Goal: Transaction & Acquisition: Purchase product/service

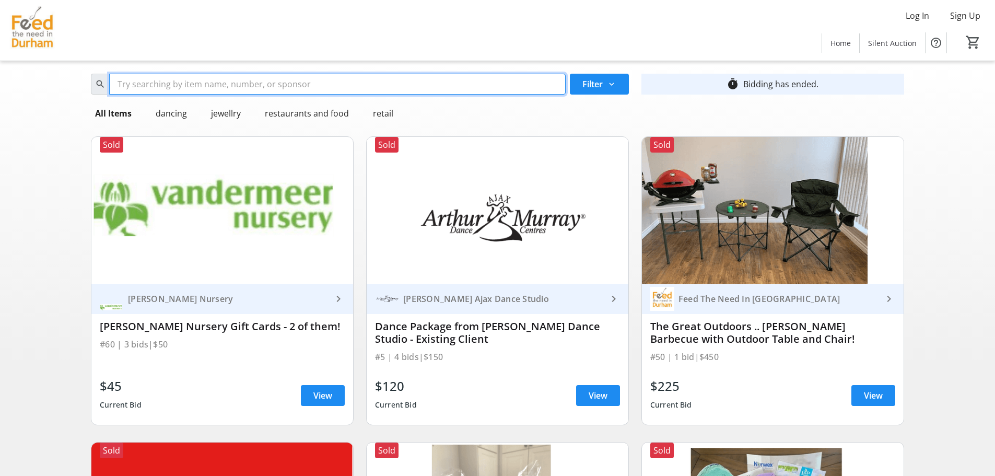
click at [153, 77] on input "Search" at bounding box center [337, 84] width 457 height 21
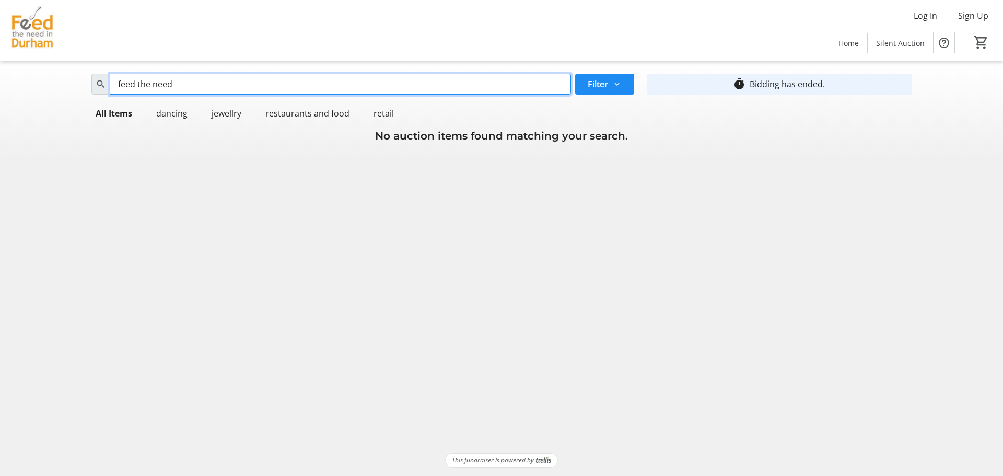
type input "feed the need"
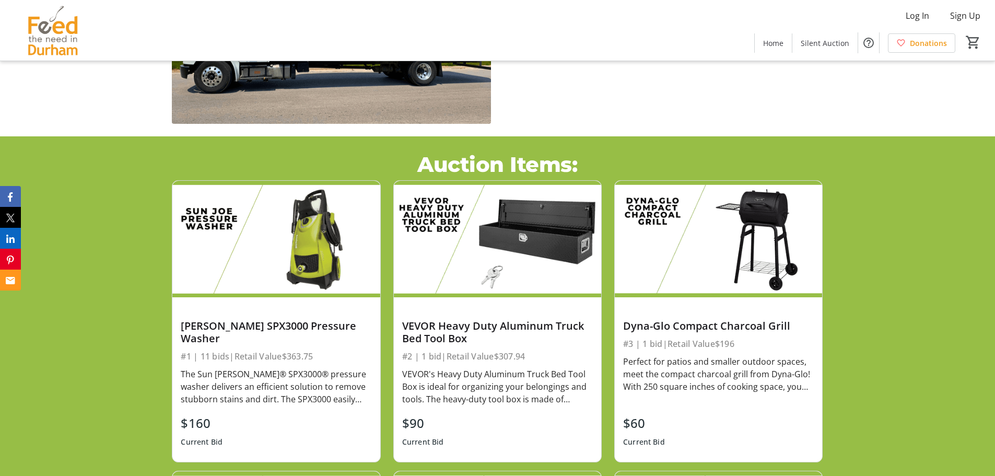
scroll to position [627, 0]
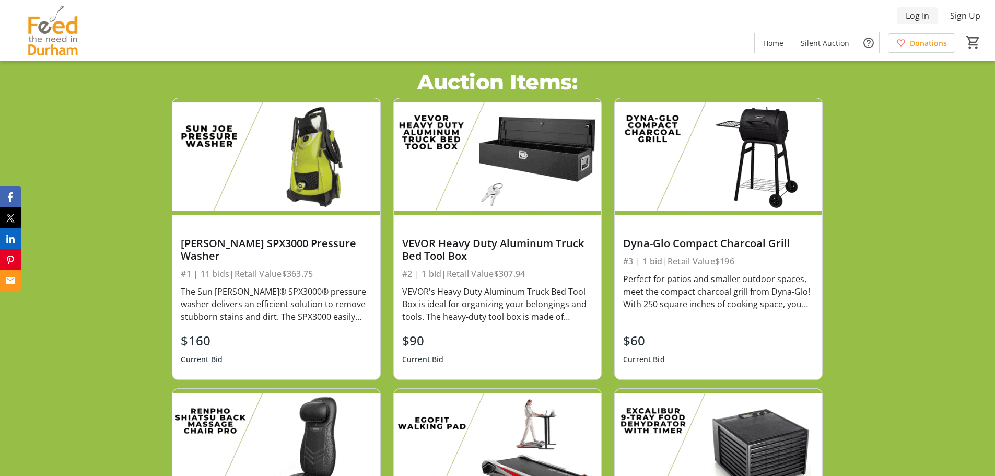
click at [922, 20] on span "Log In" at bounding box center [918, 15] width 24 height 13
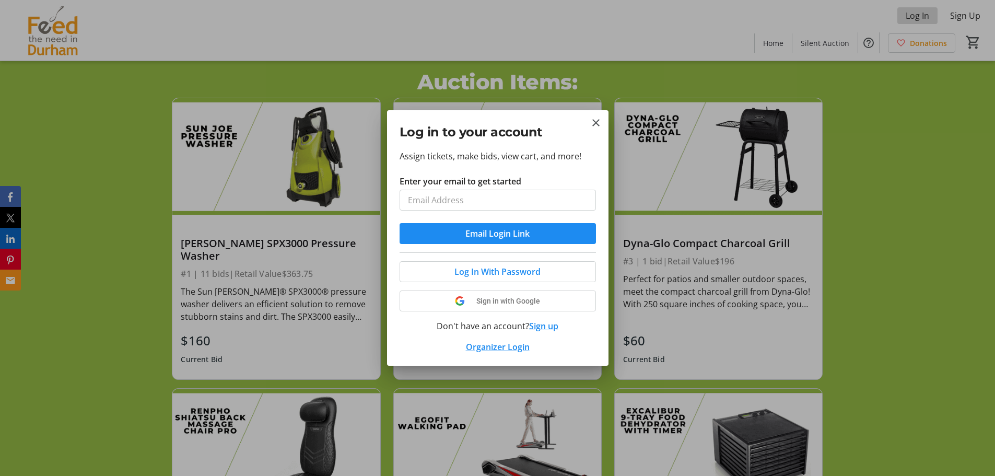
scroll to position [0, 0]
click at [596, 190] on div at bounding box center [596, 190] width 0 height 0
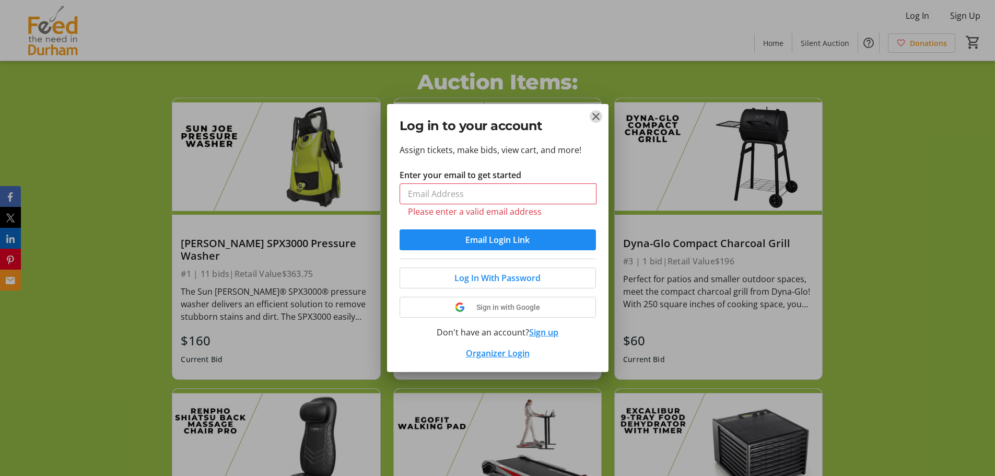
click at [598, 122] on mat-icon "Close" at bounding box center [596, 116] width 13 height 13
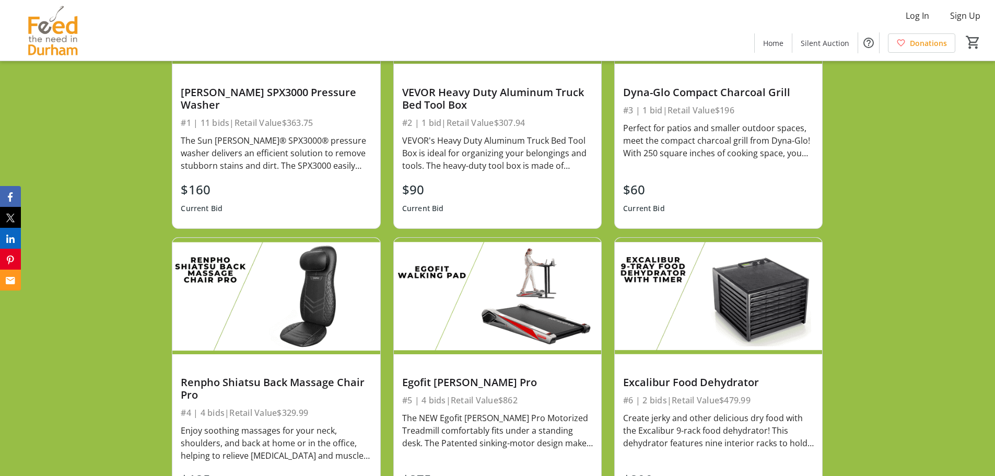
scroll to position [784, 0]
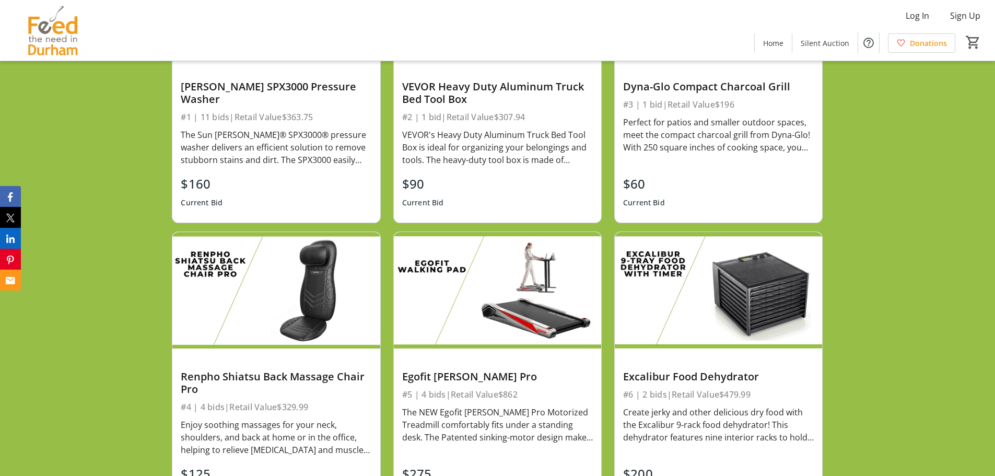
click at [310, 150] on div "The Sun [PERSON_NAME]® SPX3000® pressure washer delivers an efficient solution …" at bounding box center [276, 148] width 191 height 38
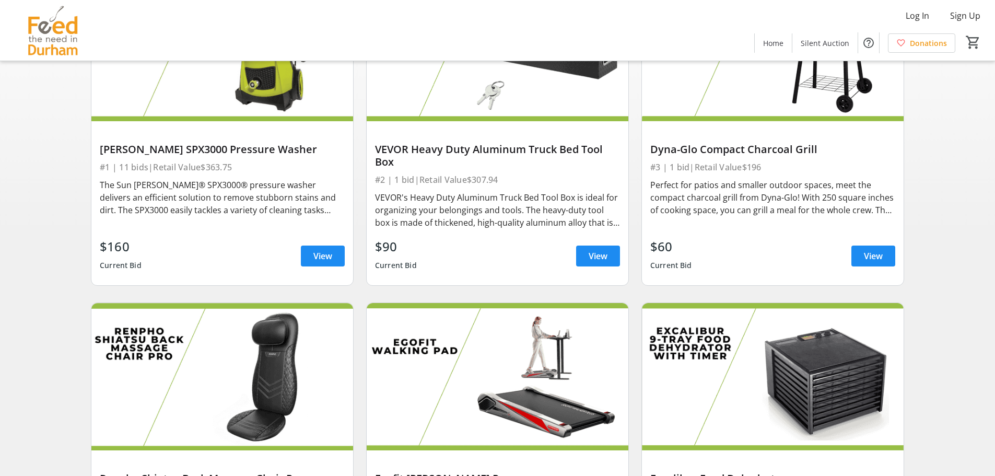
scroll to position [157, 0]
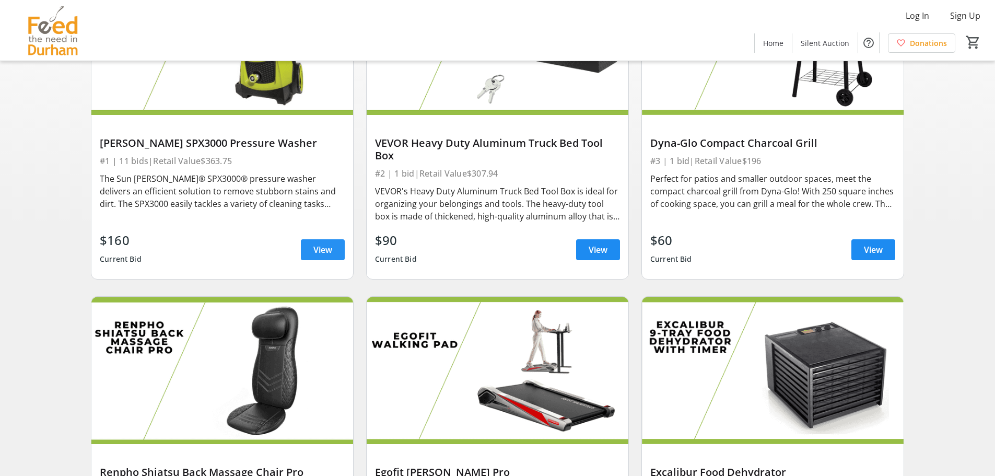
click at [318, 247] on span "View" at bounding box center [322, 249] width 19 height 13
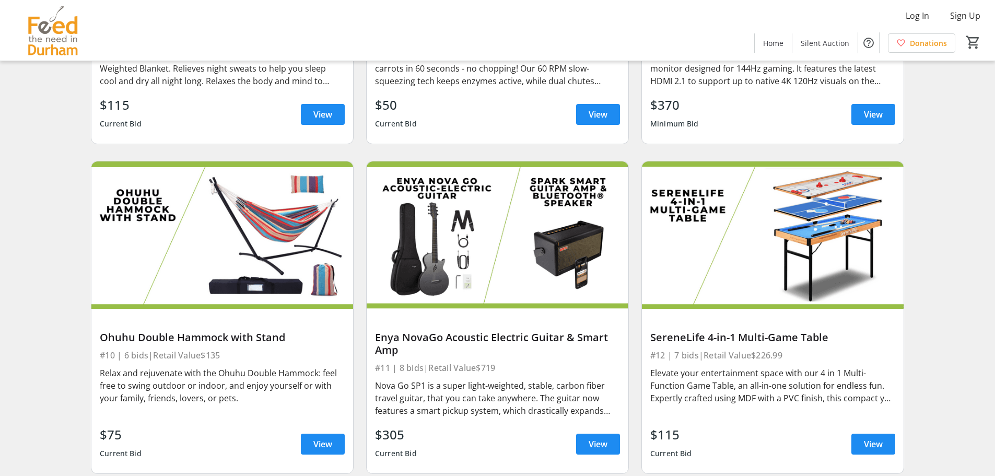
scroll to position [940, 0]
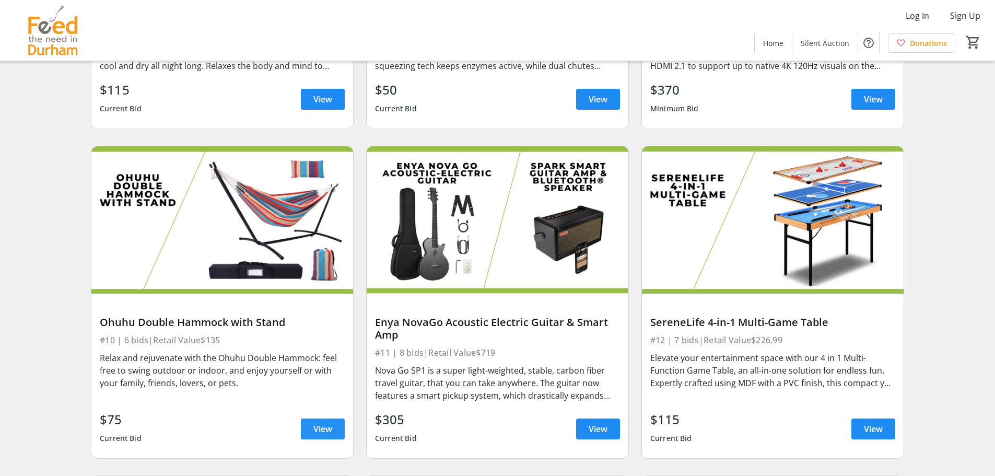
click at [320, 430] on span "View" at bounding box center [322, 429] width 19 height 13
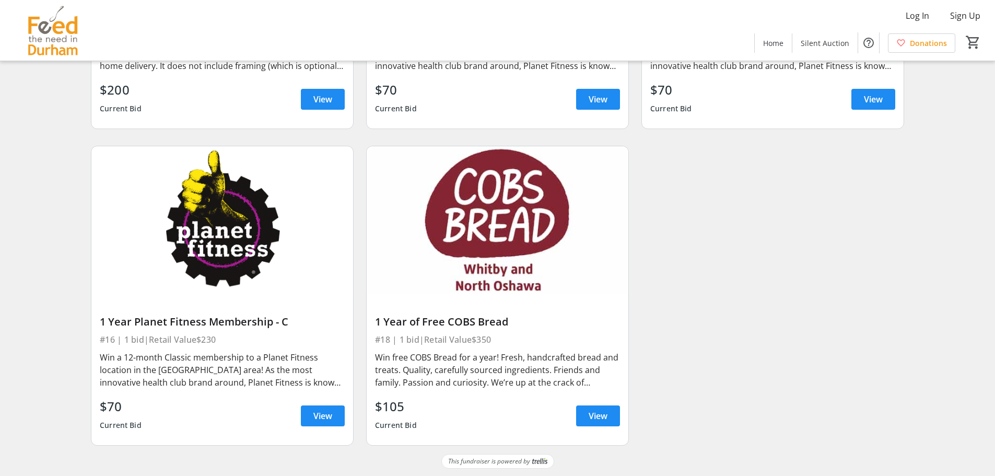
scroll to position [1588, 0]
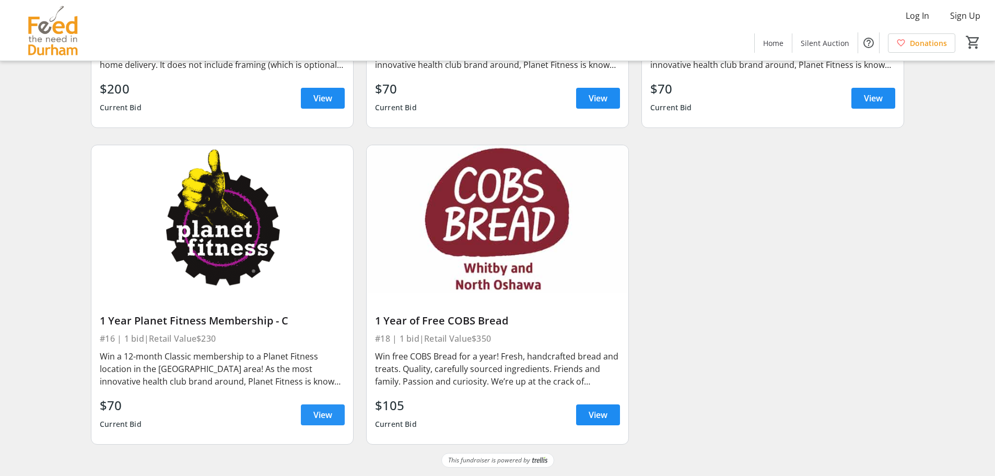
click at [318, 423] on span at bounding box center [323, 414] width 44 height 25
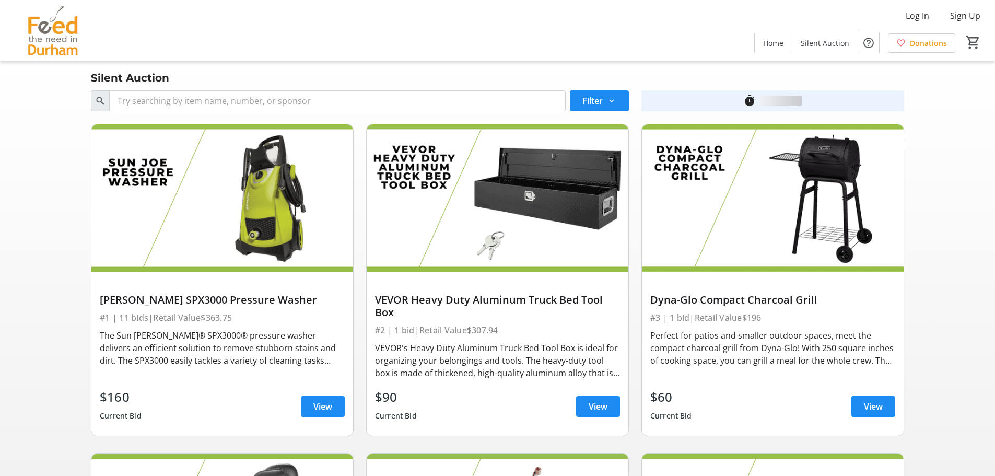
scroll to position [1588, 0]
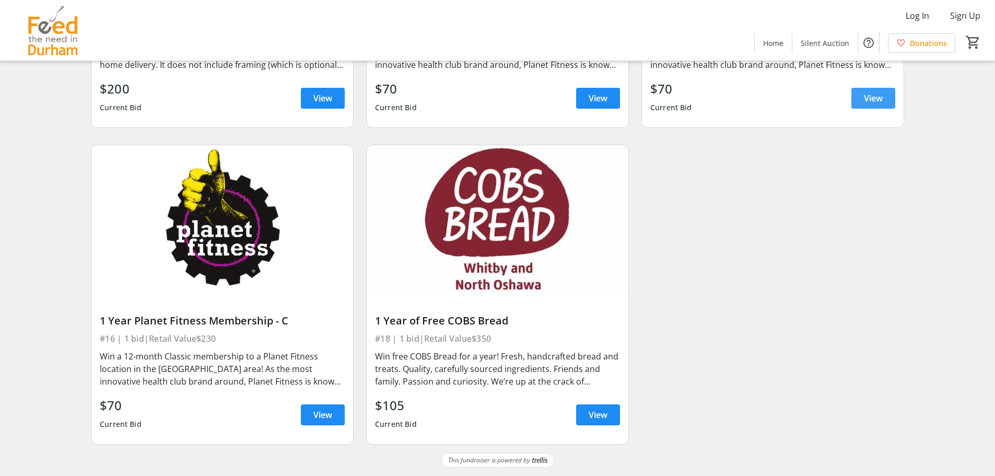
click at [870, 103] on span "View" at bounding box center [873, 98] width 19 height 13
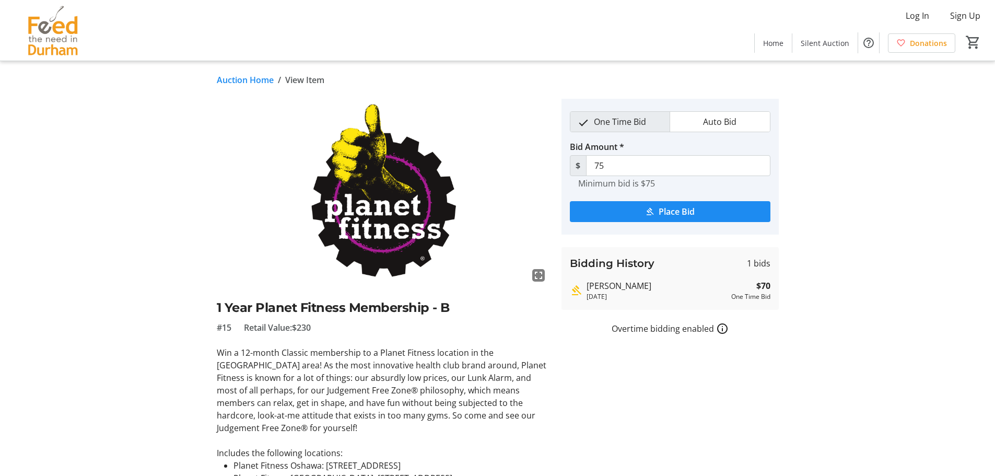
scroll to position [1588, 0]
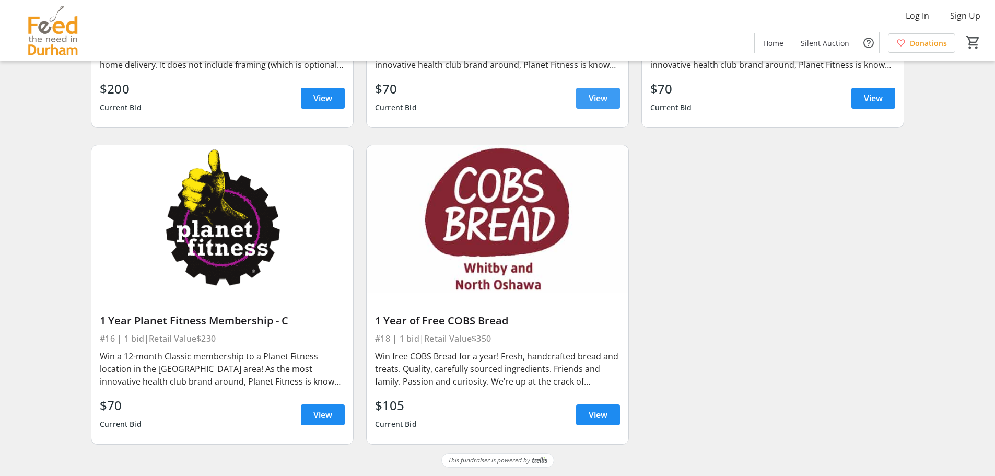
click at [607, 99] on span "View" at bounding box center [598, 98] width 19 height 13
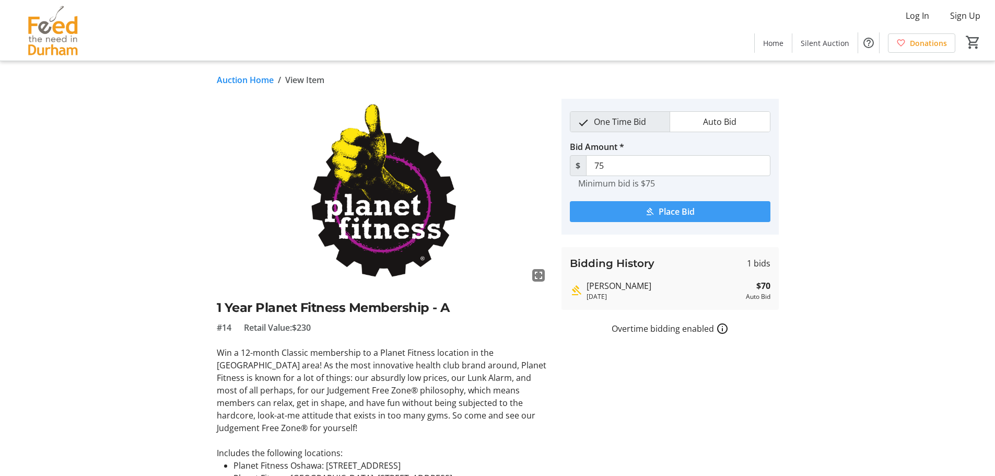
click at [669, 214] on span "Place Bid" at bounding box center [677, 211] width 36 height 13
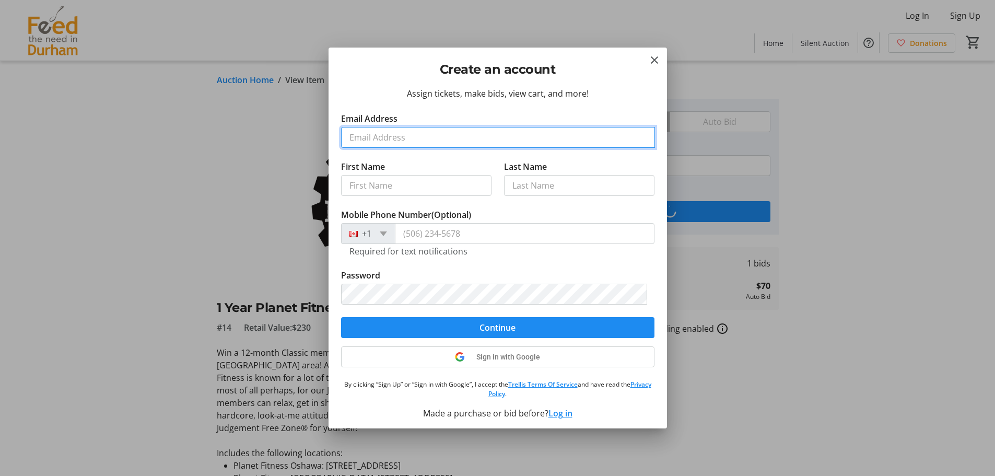
click at [418, 137] on input "Email Address" at bounding box center [498, 137] width 314 height 21
type input "scott.jackie@gmail.com"
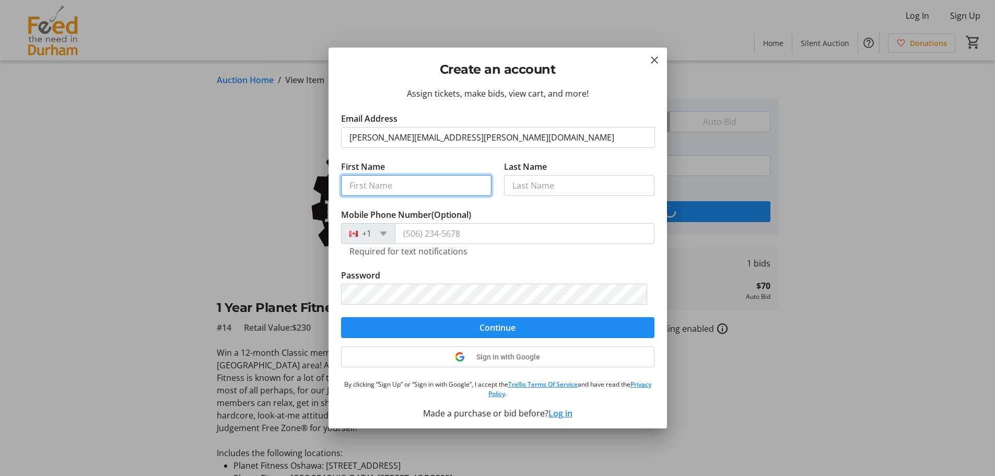
type input "Jackie"
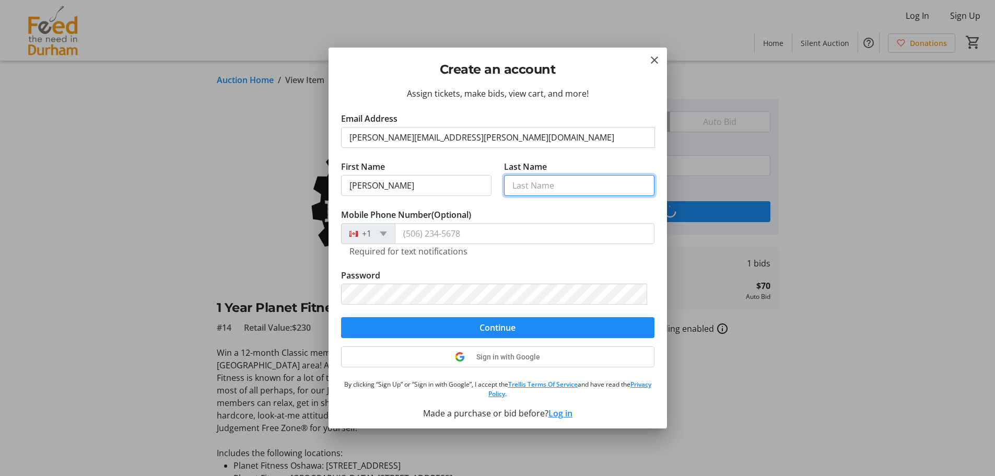
type input "Scott"
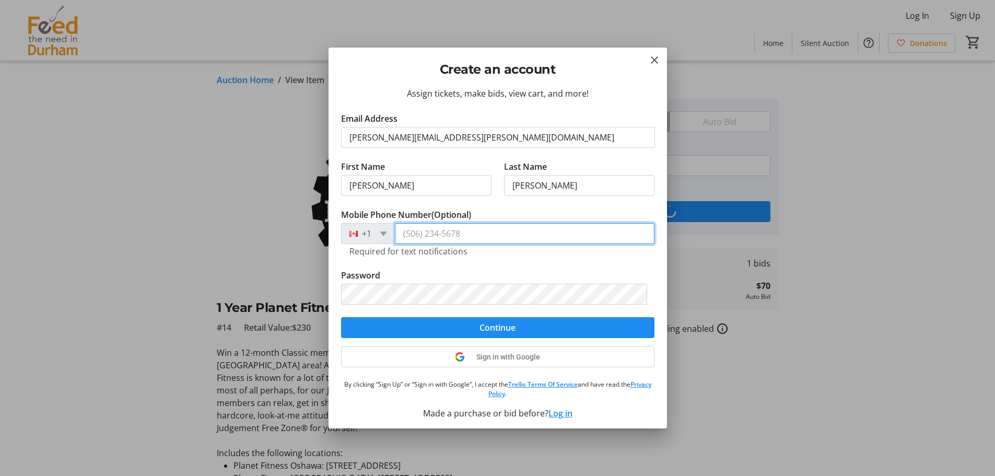
type input "(905) 259-1428"
click at [510, 260] on tr-form-field "Mobile Phone Number (Optional) +1 (905) 259-1428 Required for text notifications" at bounding box center [497, 238] width 313 height 61
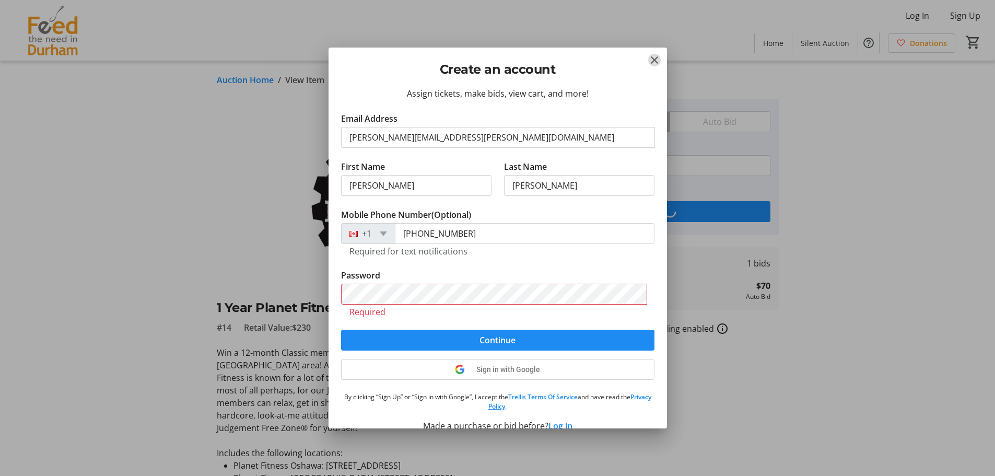
click at [657, 65] on mat-icon "Close" at bounding box center [654, 60] width 13 height 13
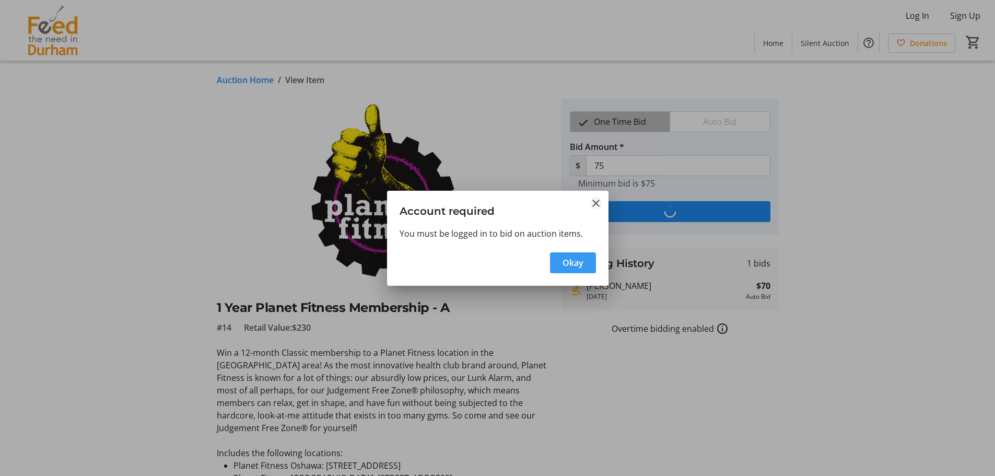
click at [597, 202] on mat-icon "Close" at bounding box center [596, 203] width 13 height 13
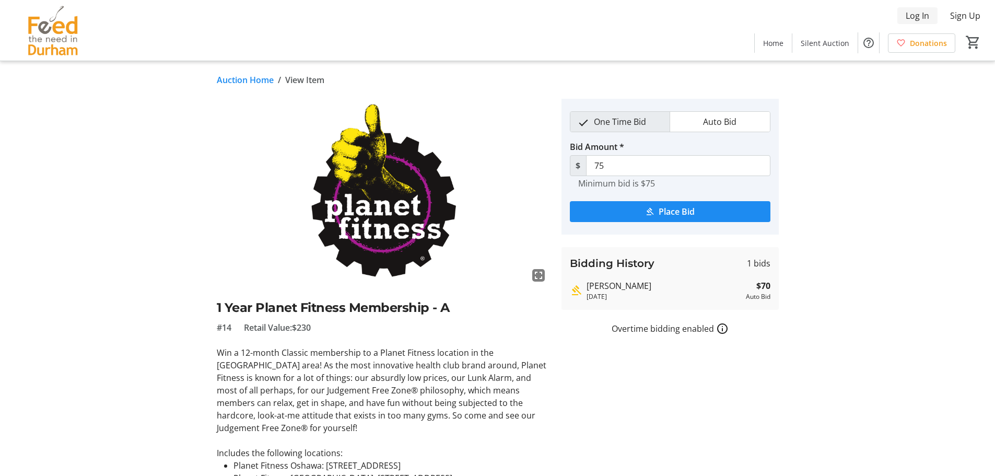
click at [922, 18] on span "Log In" at bounding box center [918, 15] width 24 height 13
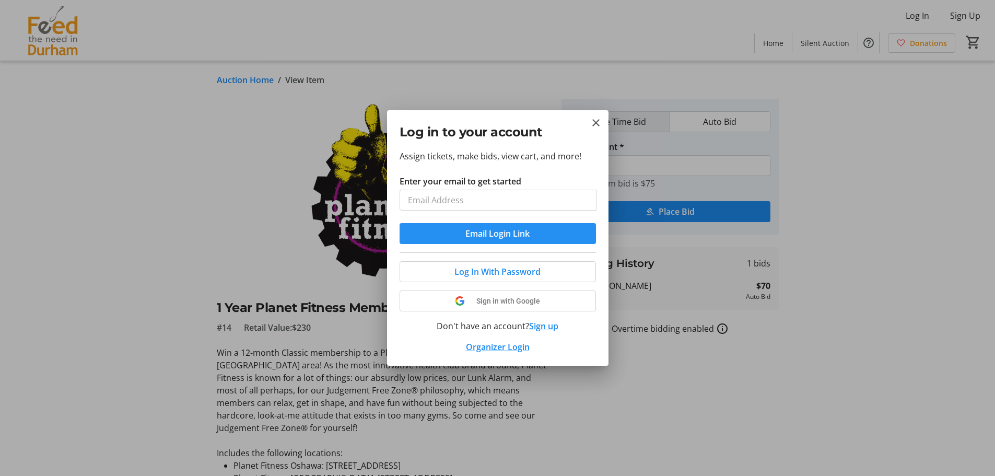
click at [498, 239] on span "Email Login Link" at bounding box center [497, 233] width 64 height 13
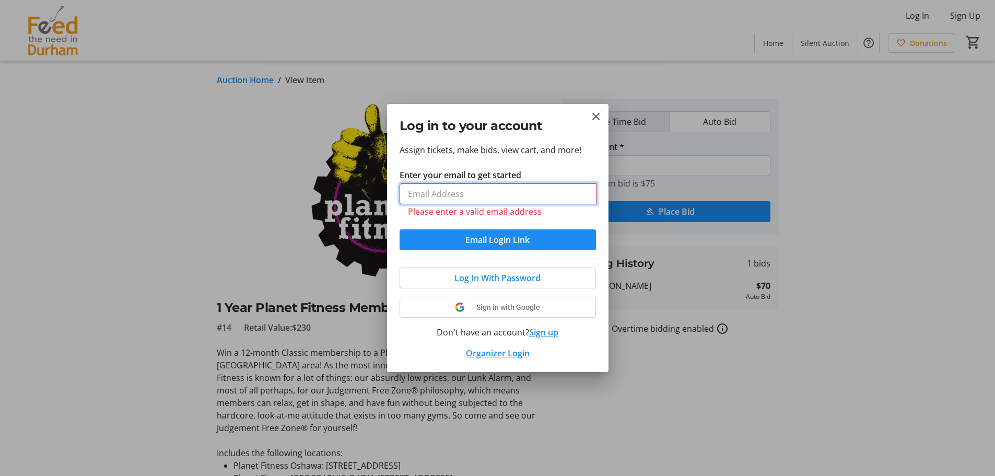
click at [497, 201] on input "Enter your email to get started" at bounding box center [498, 193] width 197 height 21
type input "scott.jackie@gmail.com"
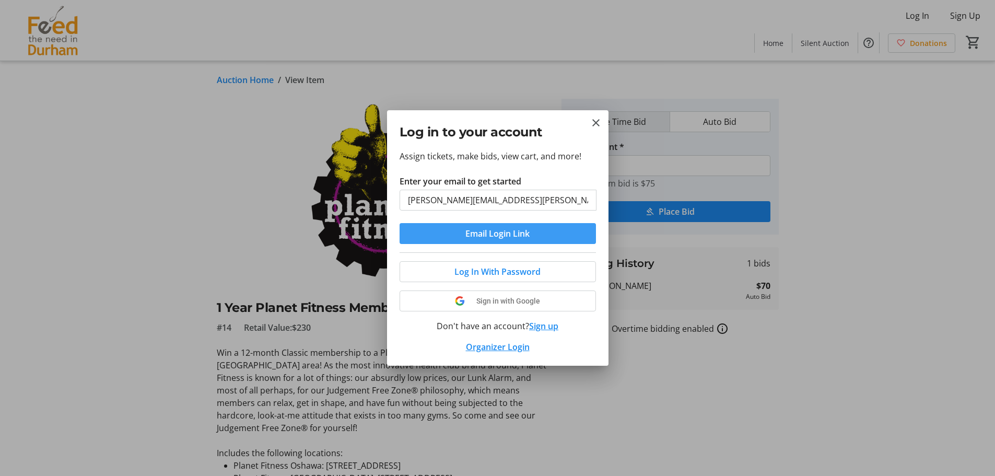
click at [486, 239] on span "Email Login Link" at bounding box center [497, 233] width 64 height 13
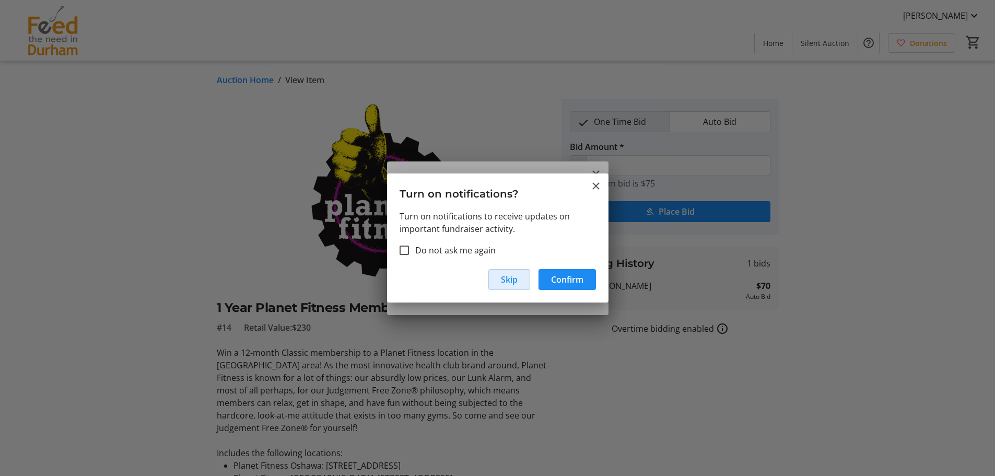
click at [503, 279] on span "Skip" at bounding box center [509, 279] width 17 height 13
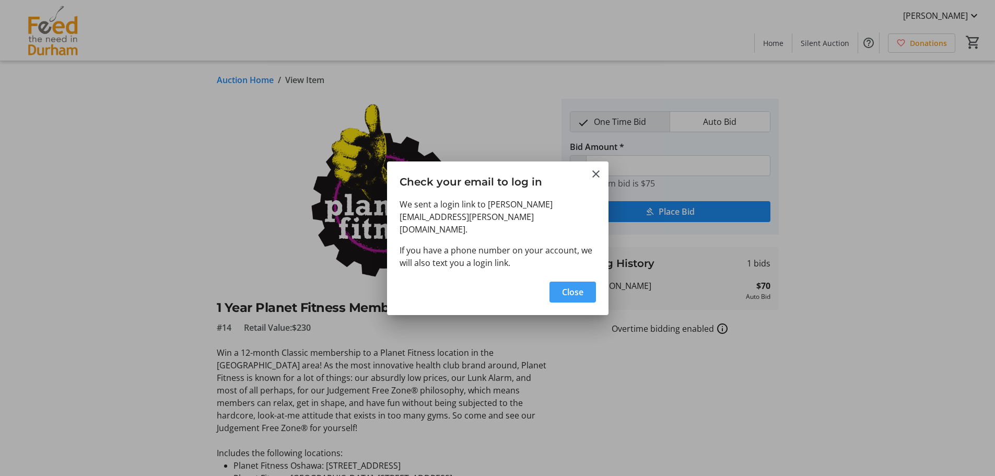
drag, startPoint x: 585, startPoint y: 282, endPoint x: 320, endPoint y: 41, distance: 358.3
click at [585, 281] on span "button" at bounding box center [573, 291] width 46 height 25
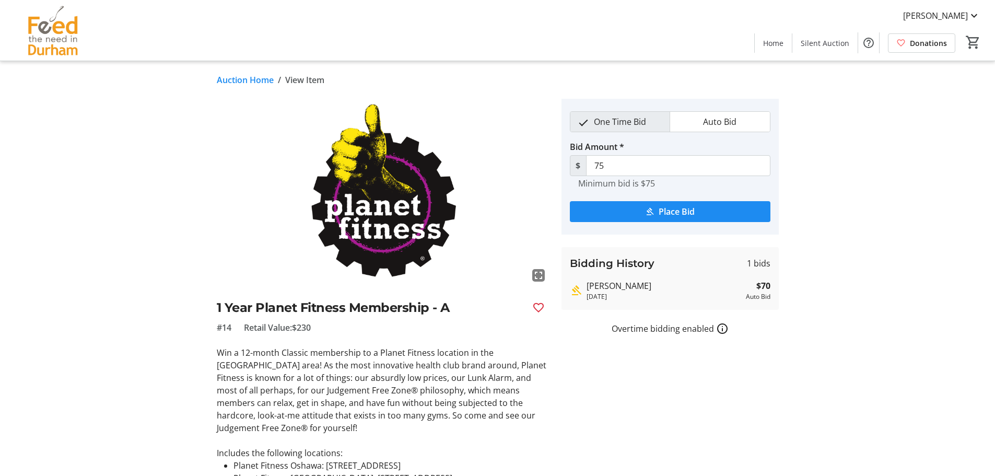
click at [258, 81] on link "Auction Home" at bounding box center [245, 80] width 57 height 13
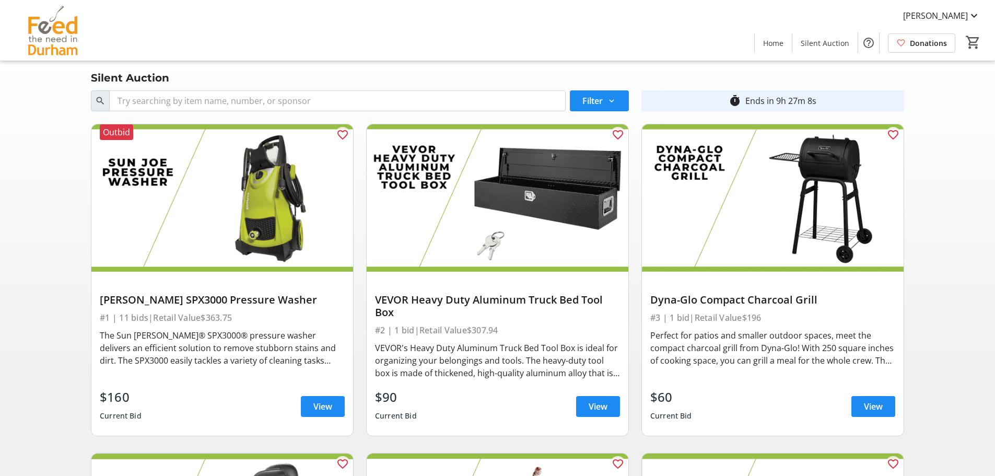
scroll to position [52, 0]
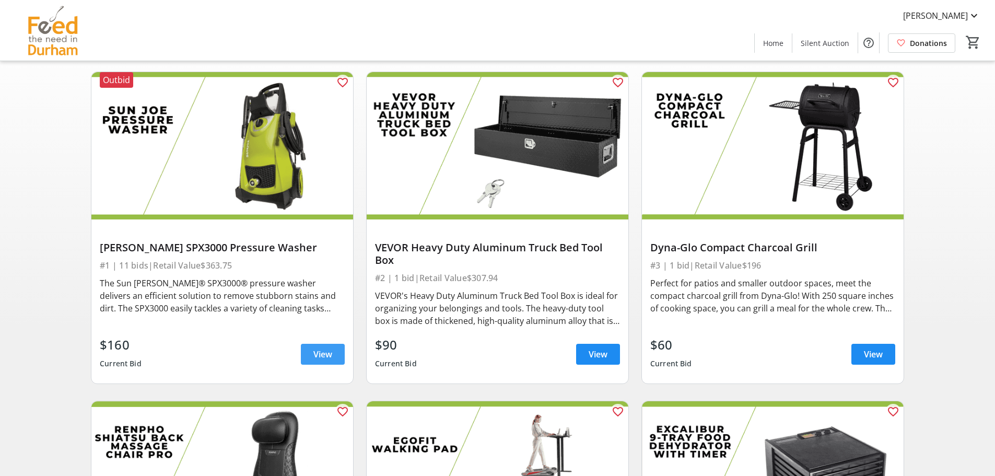
click at [314, 354] on span "View" at bounding box center [322, 354] width 19 height 13
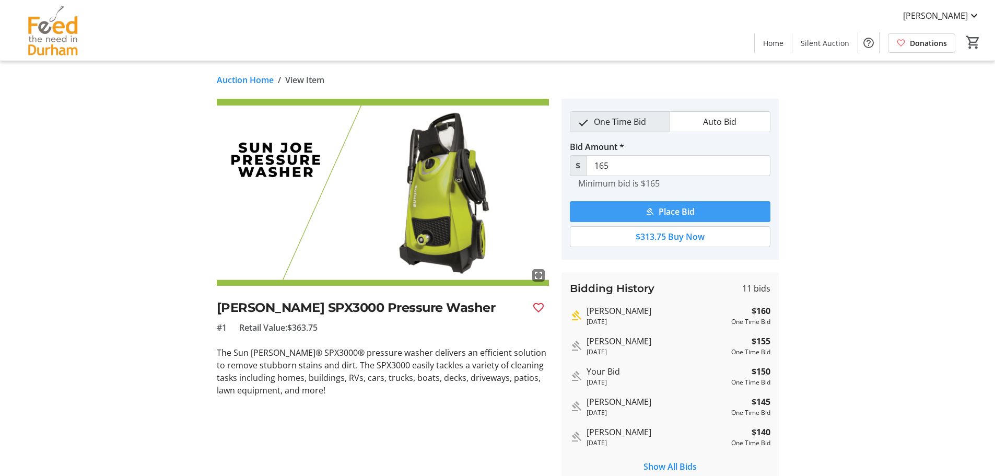
click at [695, 211] on span "Place Bid" at bounding box center [677, 211] width 36 height 13
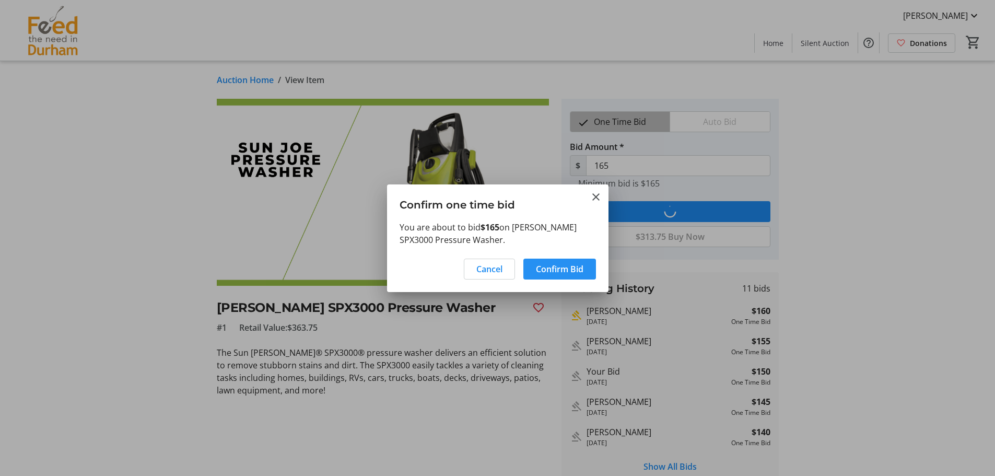
click at [555, 269] on span "Confirm Bid" at bounding box center [560, 269] width 48 height 13
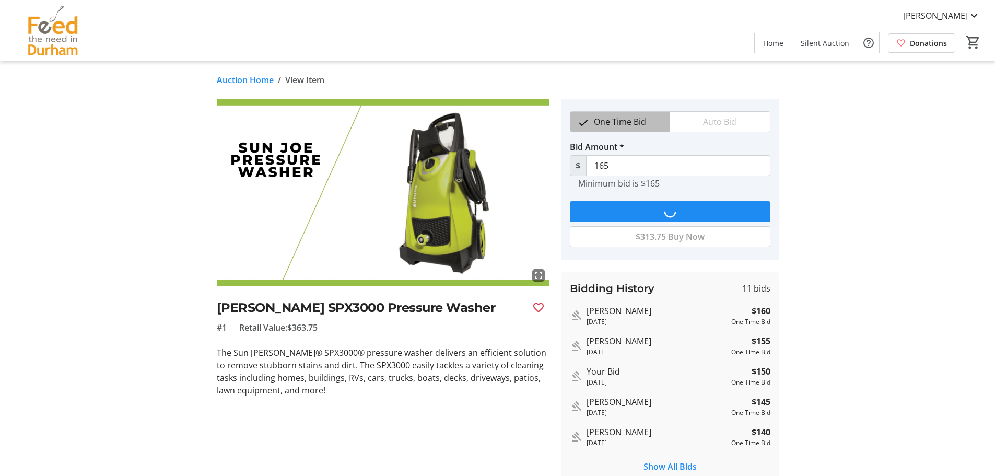
type input "170"
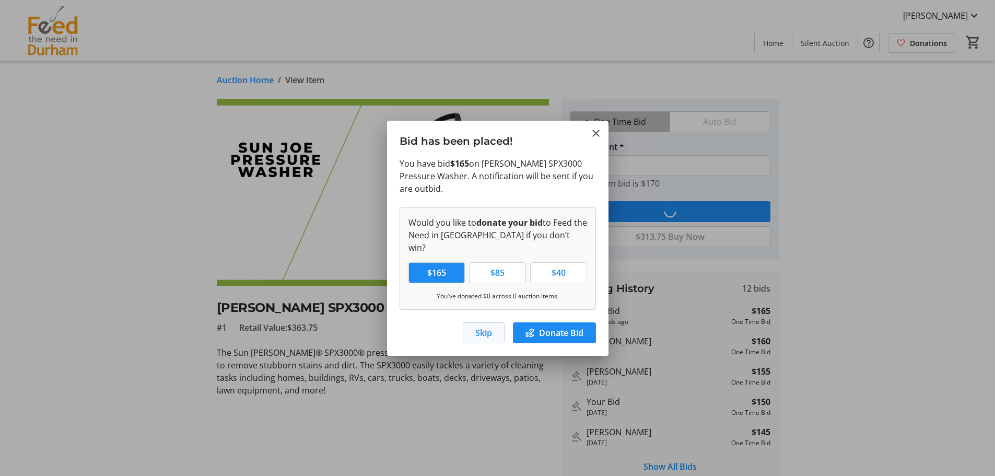
click at [470, 329] on span "button" at bounding box center [483, 332] width 41 height 25
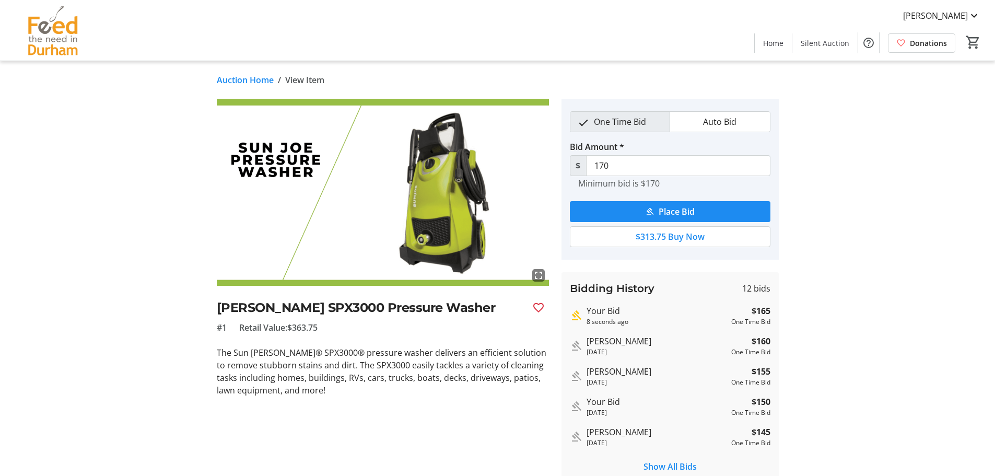
click at [257, 78] on link "Auction Home" at bounding box center [245, 80] width 57 height 13
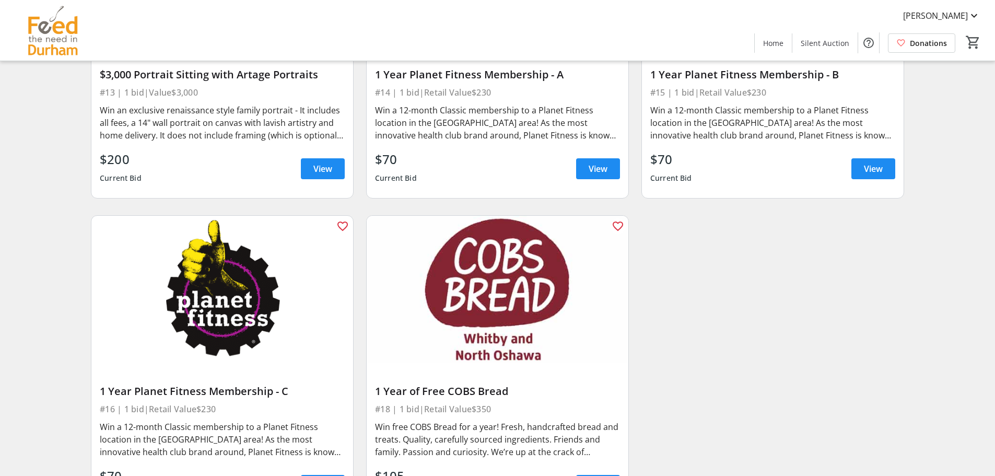
scroll to position [1588, 0]
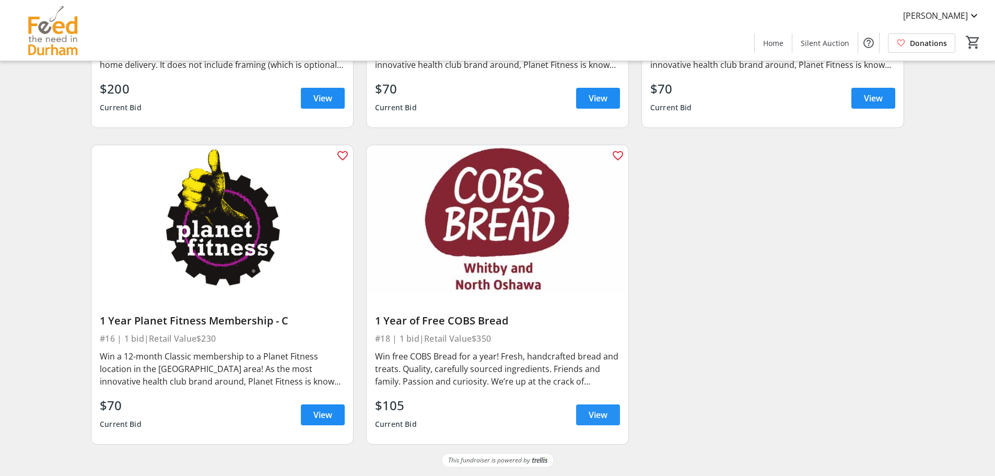
click at [593, 415] on span "View" at bounding box center [598, 415] width 19 height 13
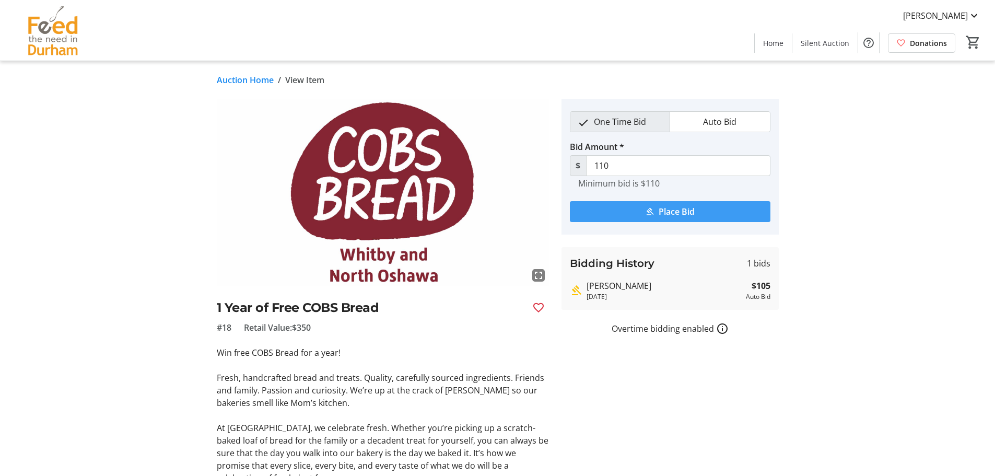
click at [675, 215] on span "Place Bid" at bounding box center [677, 211] width 36 height 13
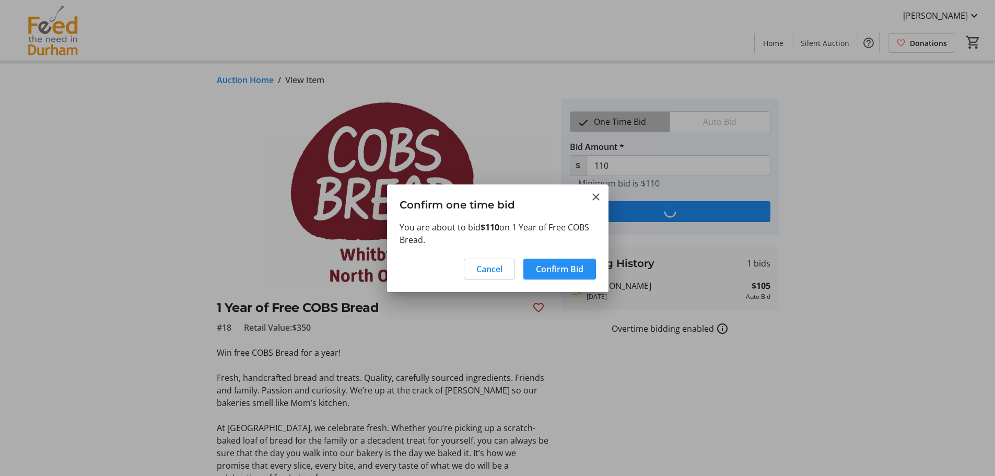
click at [559, 272] on span "Confirm Bid" at bounding box center [560, 269] width 48 height 13
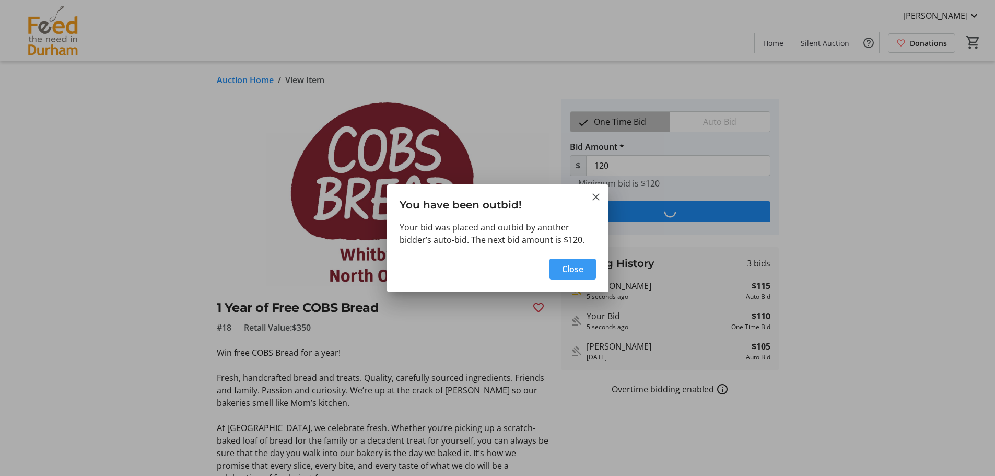
click at [581, 270] on span "Close" at bounding box center [572, 269] width 21 height 13
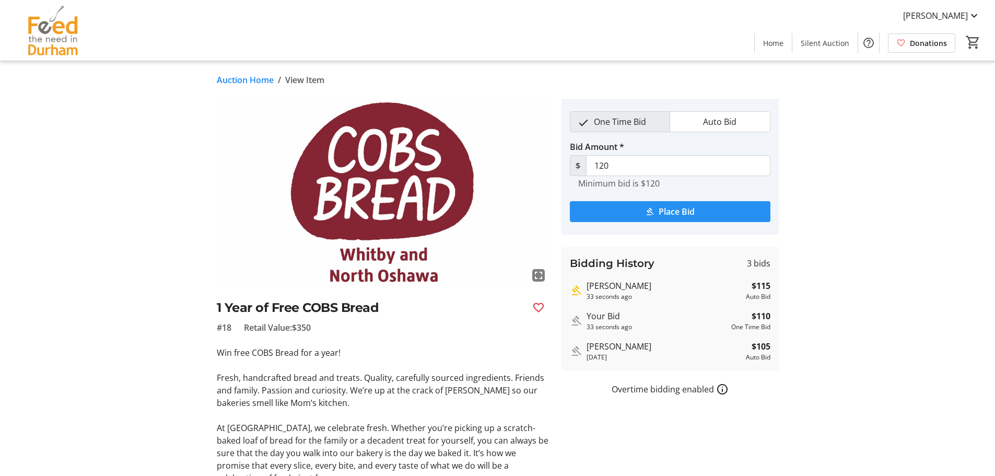
click at [665, 211] on span "Place Bid" at bounding box center [677, 211] width 36 height 13
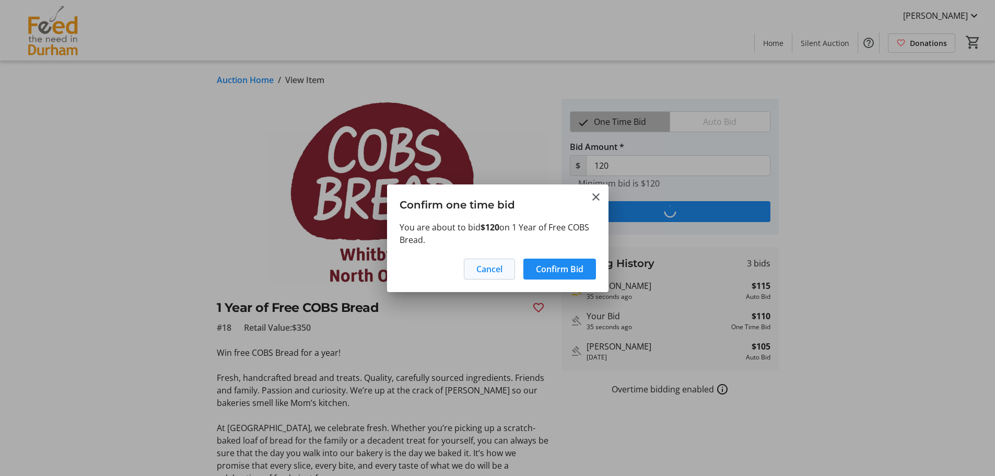
drag, startPoint x: 568, startPoint y: 274, endPoint x: 462, endPoint y: 269, distance: 105.7
click at [567, 274] on span "Confirm Bid" at bounding box center [560, 269] width 48 height 13
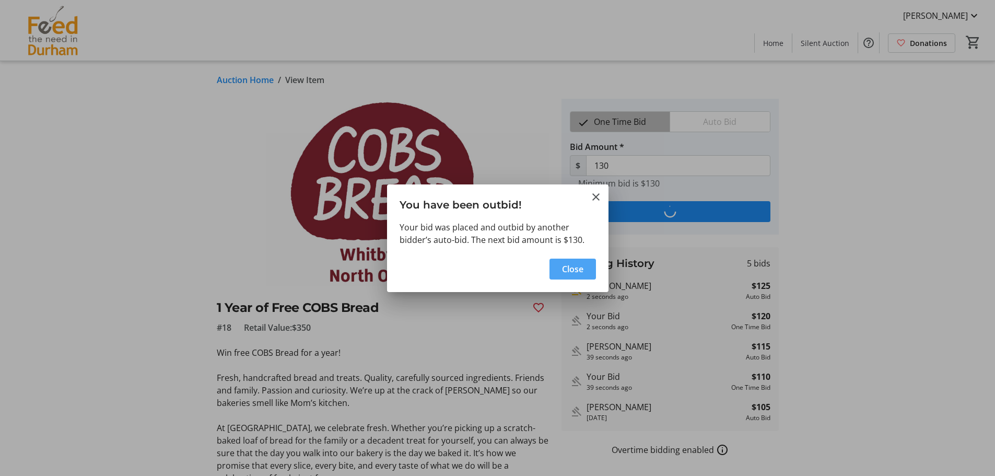
drag, startPoint x: 577, startPoint y: 272, endPoint x: 516, endPoint y: 272, distance: 61.1
click at [576, 272] on span "Close" at bounding box center [572, 269] width 21 height 13
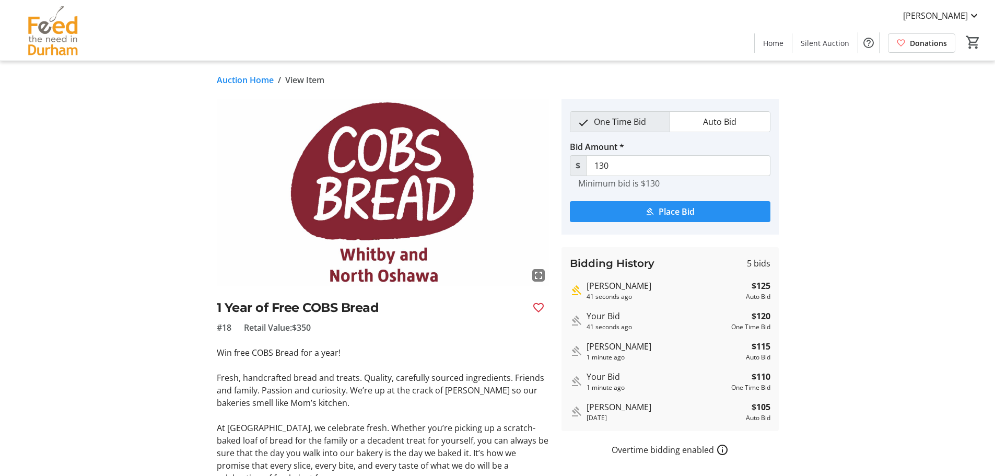
click at [634, 214] on span "submit" at bounding box center [670, 211] width 201 height 25
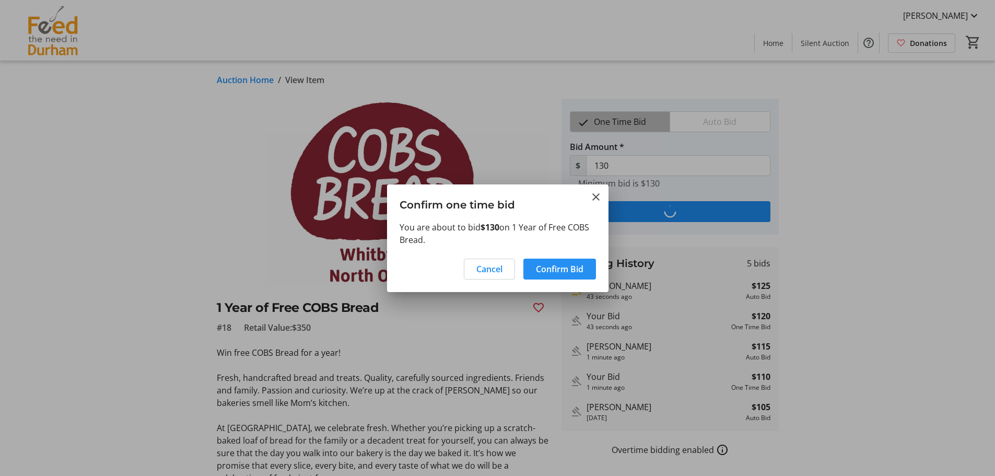
drag, startPoint x: 575, startPoint y: 269, endPoint x: 432, endPoint y: 274, distance: 142.7
click at [572, 269] on span "Confirm Bid" at bounding box center [560, 269] width 48 height 13
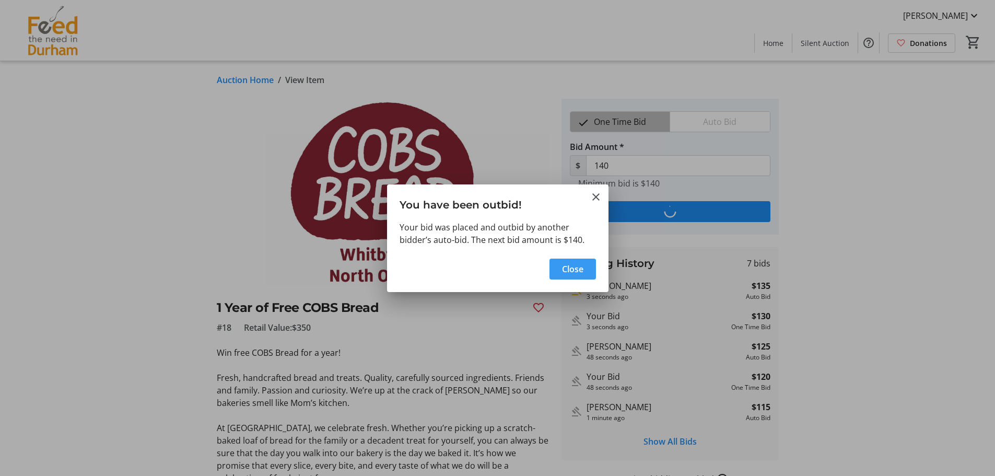
click at [574, 273] on span "Close" at bounding box center [572, 269] width 21 height 13
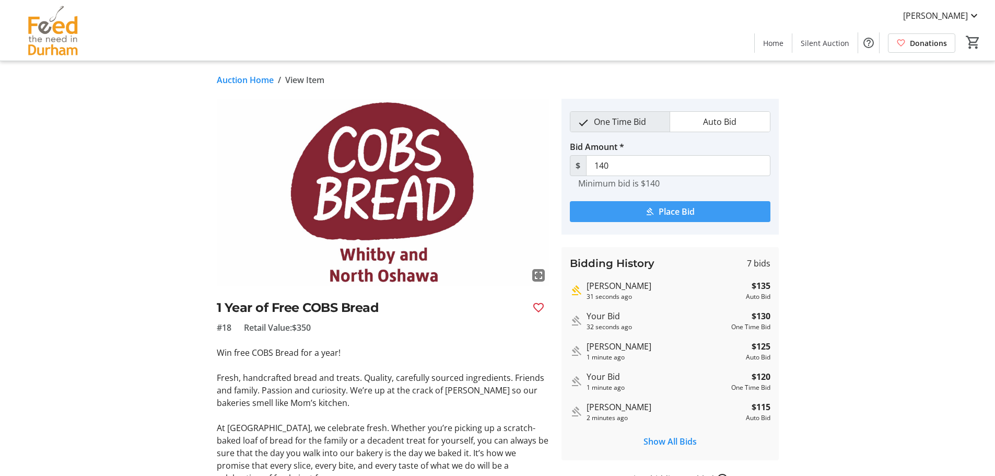
click at [681, 214] on span "Place Bid" at bounding box center [677, 211] width 36 height 13
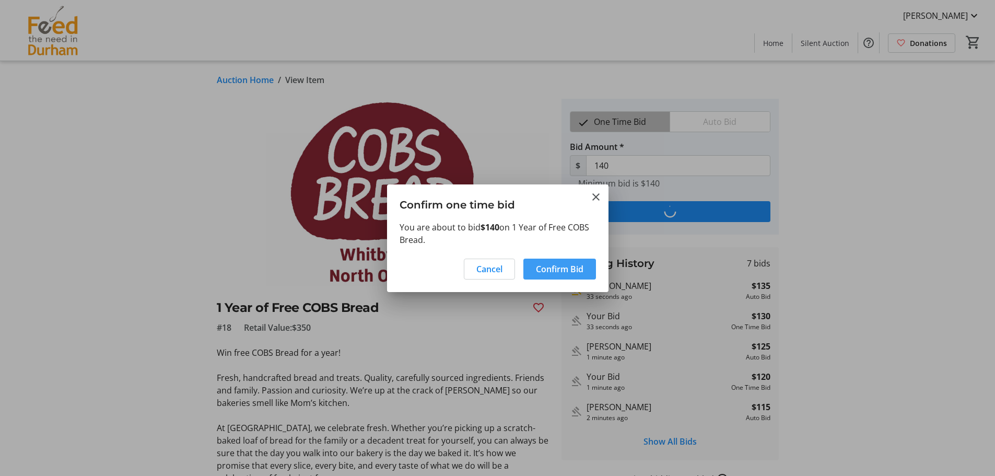
drag, startPoint x: 557, startPoint y: 270, endPoint x: 317, endPoint y: 271, distance: 240.8
click at [556, 270] on span "Confirm Bid" at bounding box center [560, 269] width 48 height 13
click at [577, 274] on span "Close" at bounding box center [572, 269] width 21 height 13
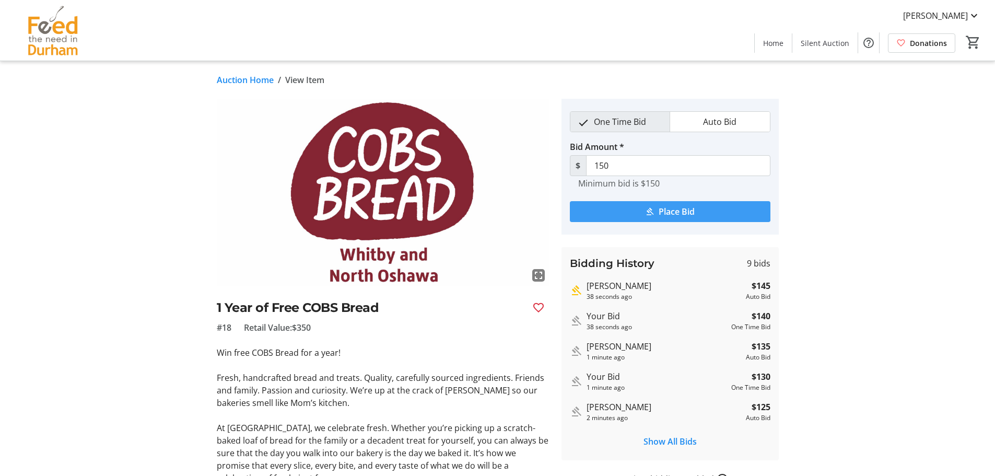
click at [665, 208] on span "Place Bid" at bounding box center [677, 211] width 36 height 13
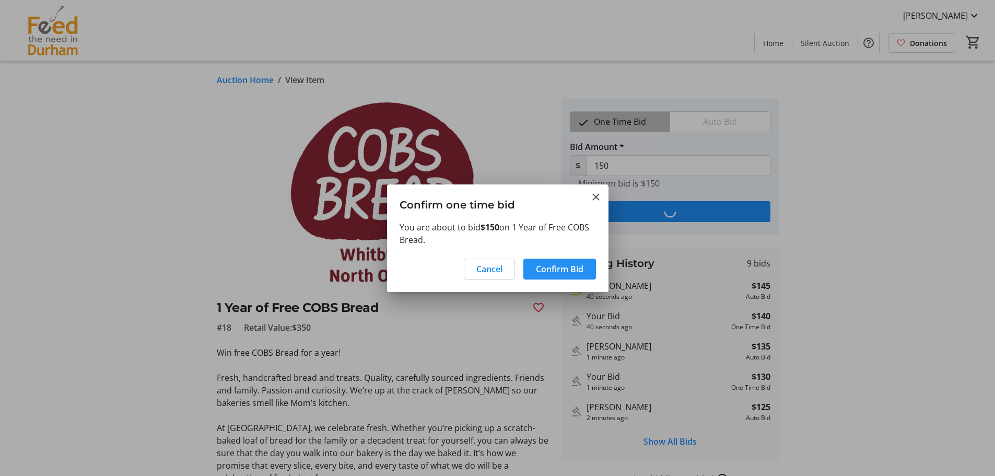
click at [567, 264] on span "Confirm Bid" at bounding box center [560, 269] width 48 height 13
click at [573, 270] on span "Close" at bounding box center [572, 269] width 21 height 13
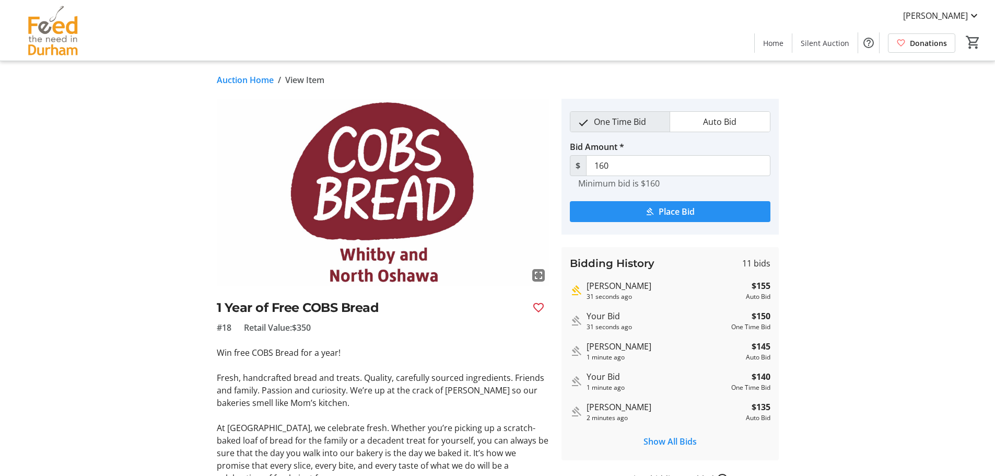
click at [678, 214] on span "Place Bid" at bounding box center [677, 211] width 36 height 13
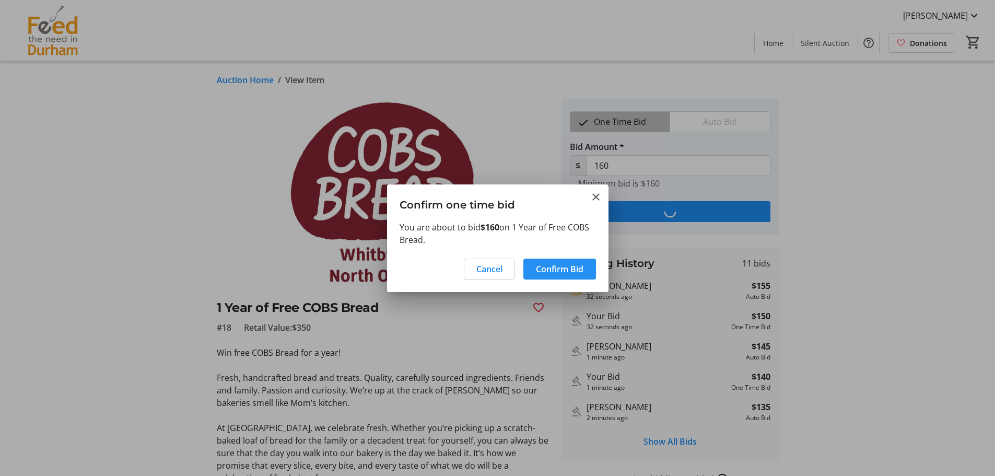
click at [547, 272] on span "Confirm Bid" at bounding box center [560, 269] width 48 height 13
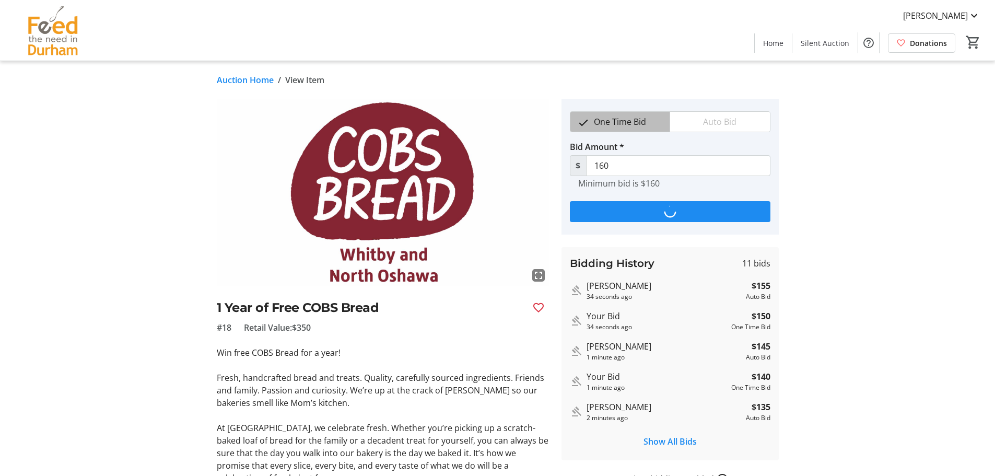
type input "165"
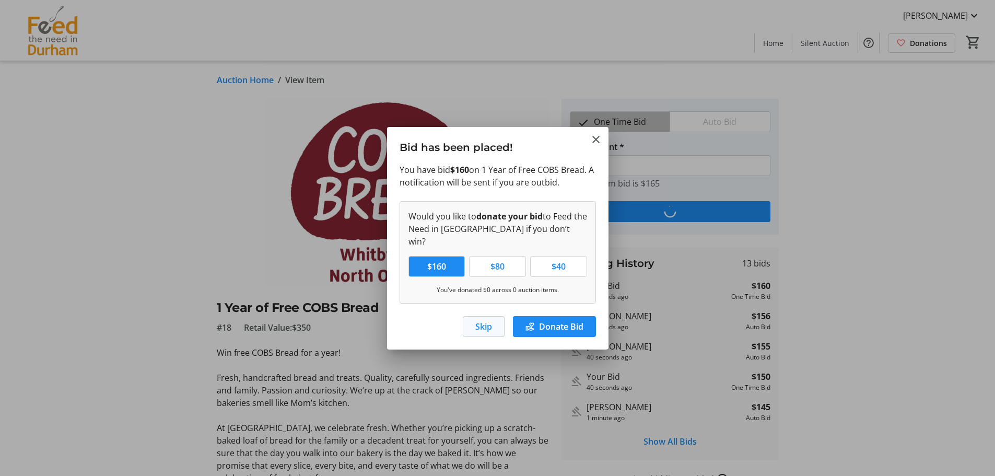
click at [479, 323] on span "Skip" at bounding box center [483, 326] width 17 height 13
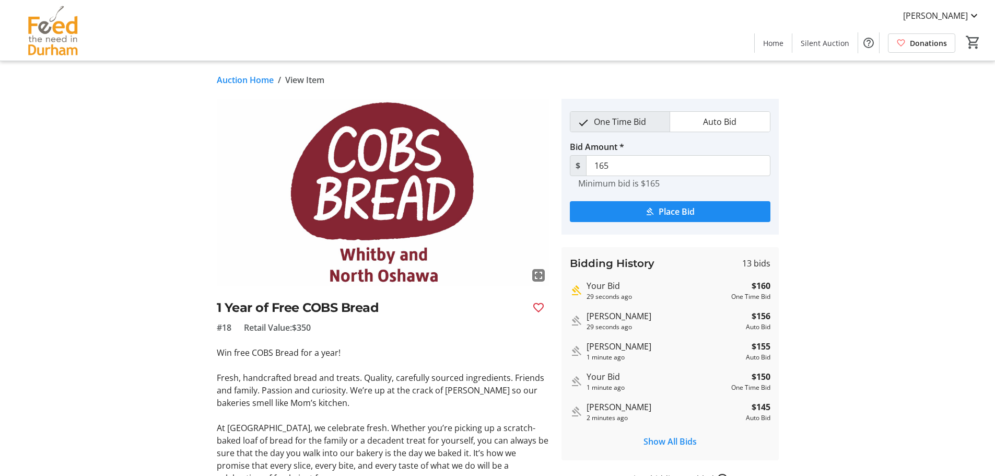
click at [255, 80] on link "Auction Home" at bounding box center [245, 80] width 57 height 13
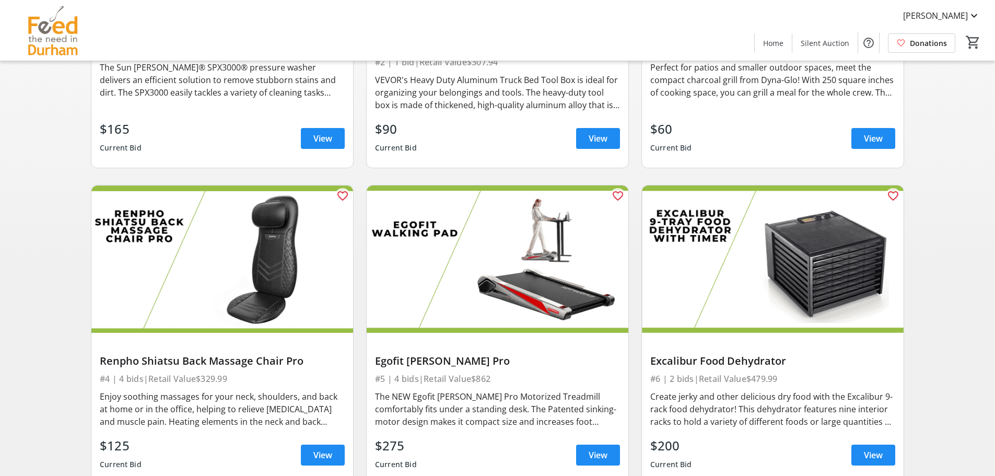
scroll to position [20, 0]
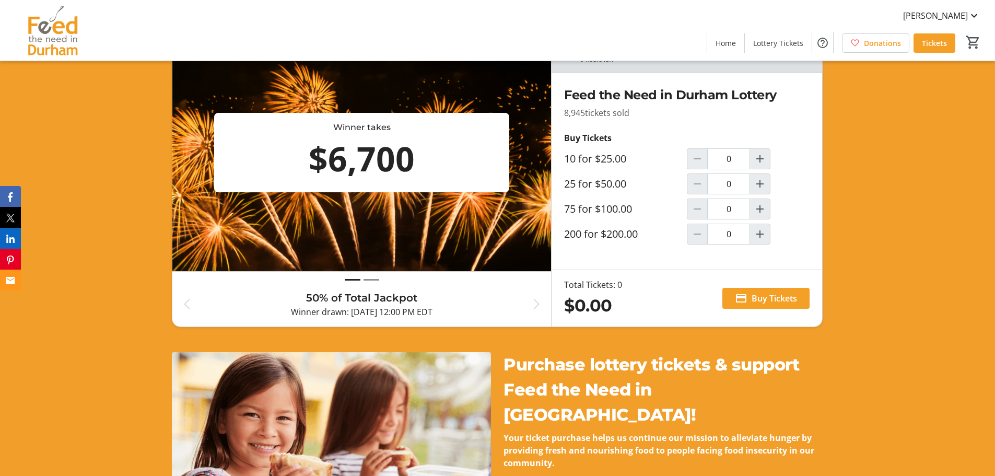
scroll to position [313, 0]
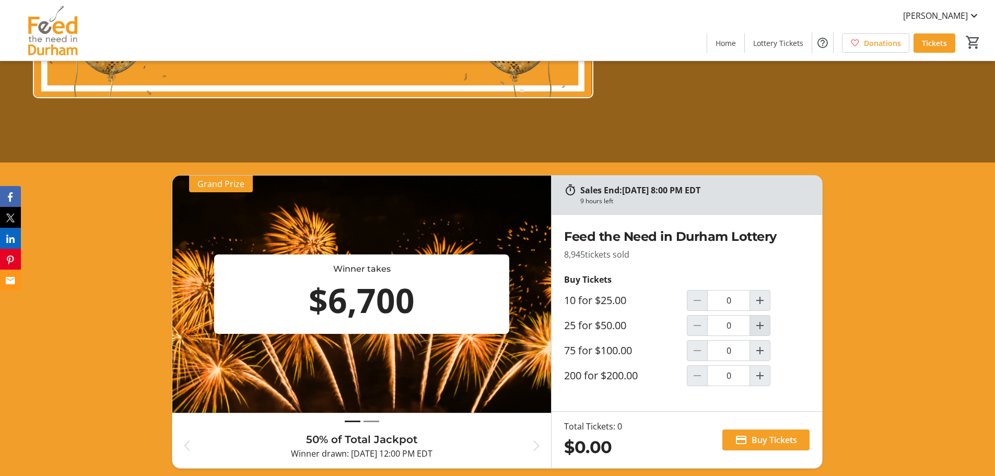
click at [760, 326] on mat-icon "Increment by one" at bounding box center [760, 325] width 13 height 13
type input "1"
click at [779, 443] on span "Buy Tickets" at bounding box center [774, 440] width 45 height 13
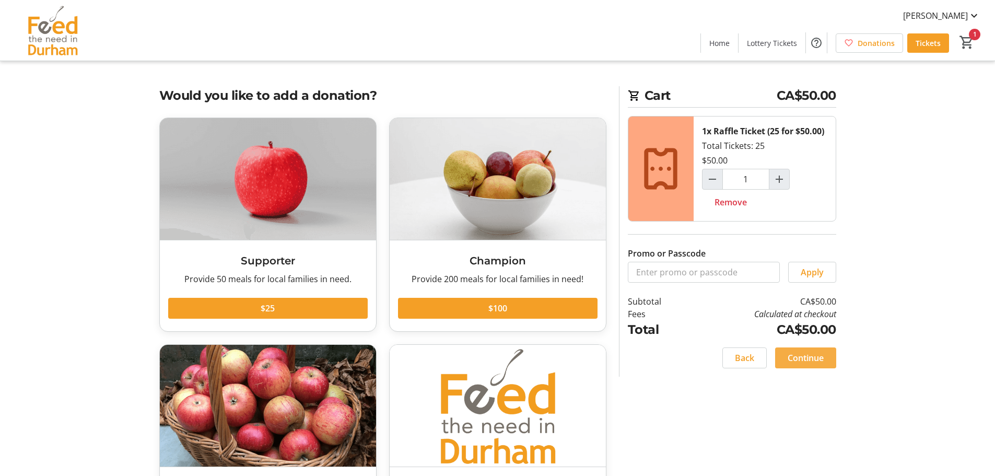
click at [812, 364] on span "Continue" at bounding box center [806, 358] width 36 height 13
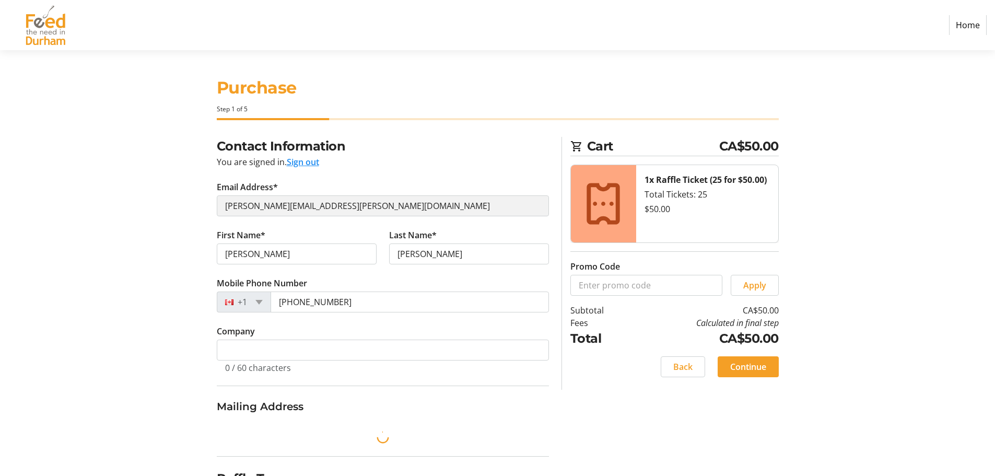
select select "CA"
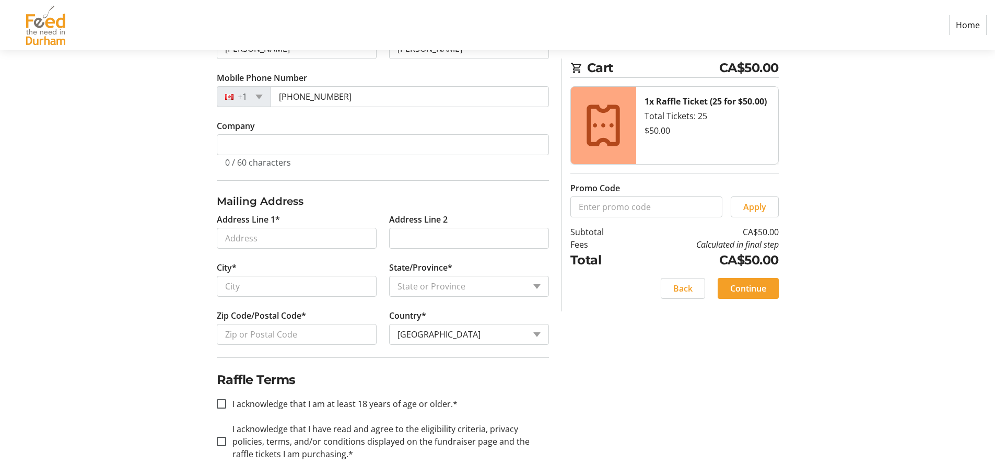
scroll to position [209, 0]
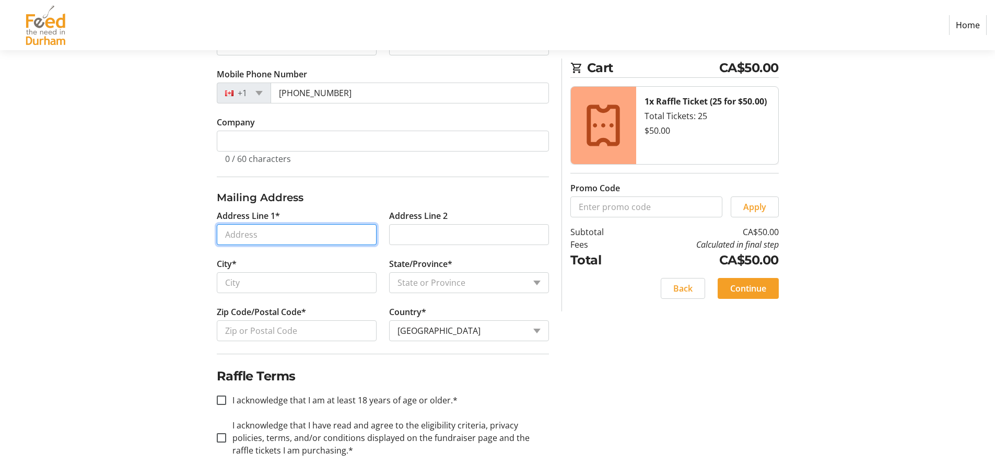
click at [253, 241] on input "Address Line 1*" at bounding box center [297, 234] width 160 height 21
type input "159 Verdun Rd"
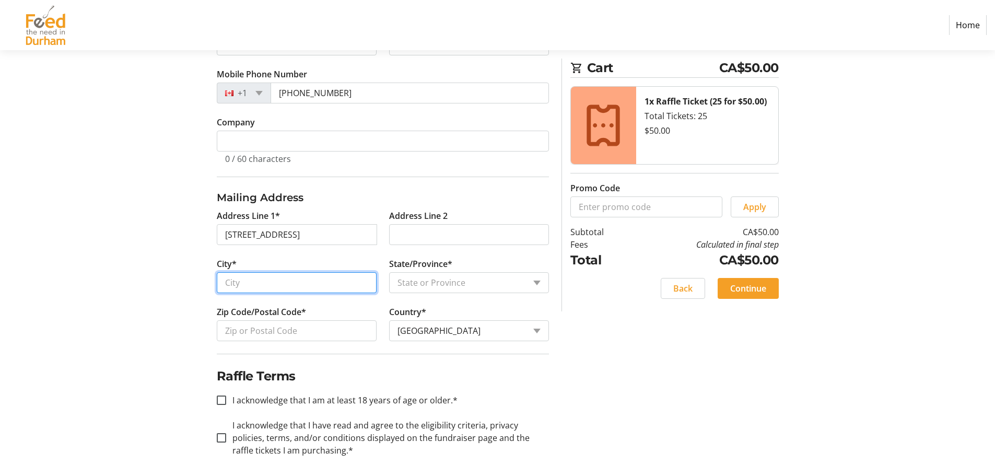
type input "Oshawa"
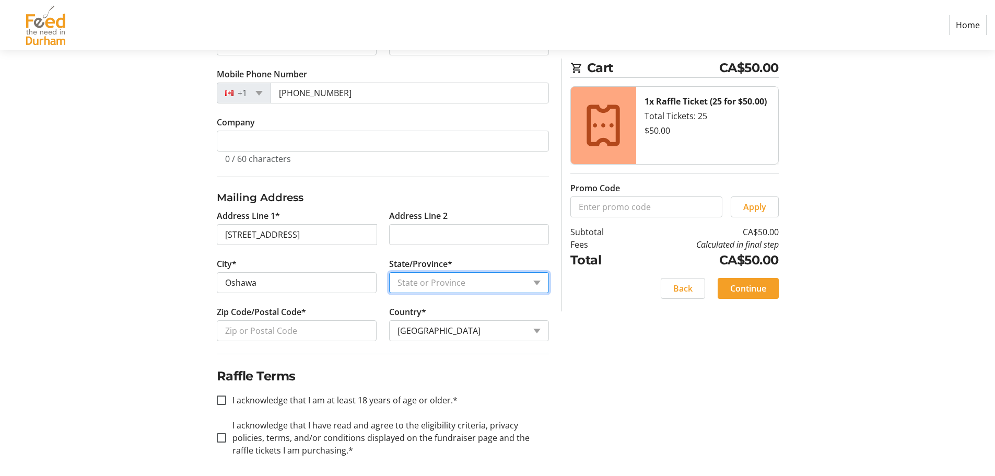
select select "ON"
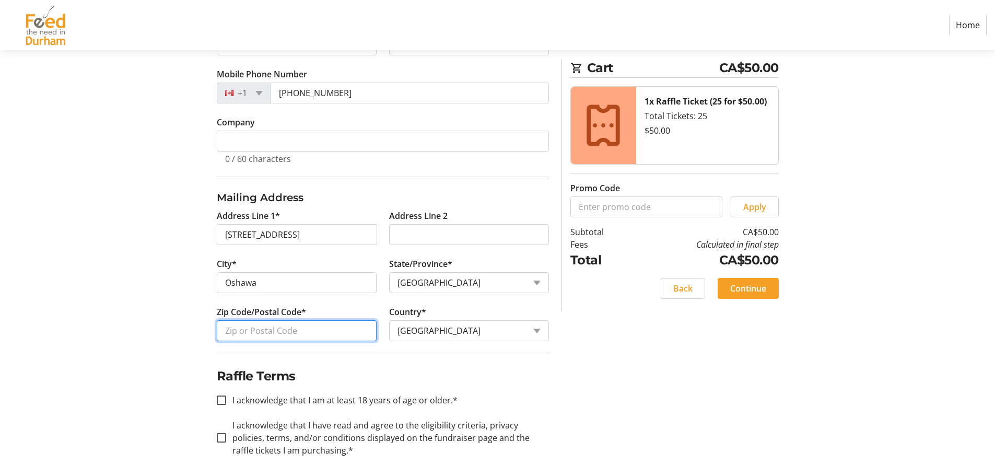
type input "L1H 5S9"
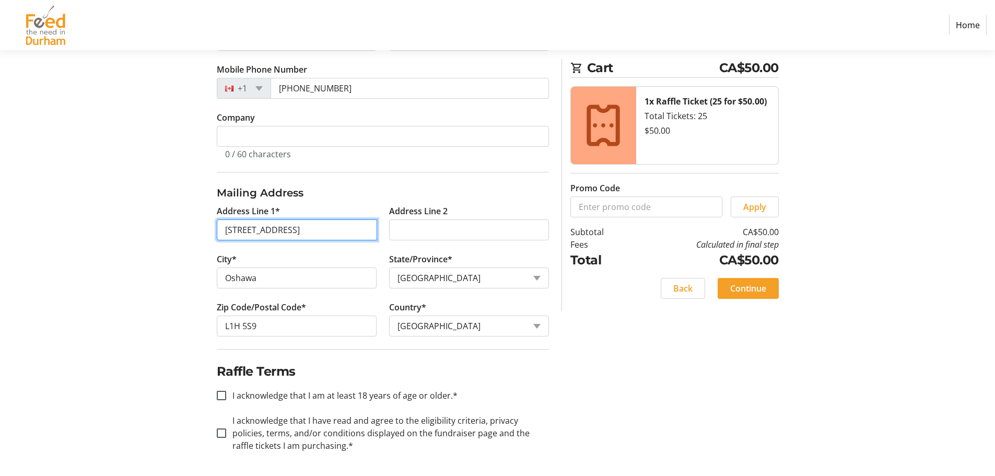
scroll to position [215, 0]
click at [220, 393] on input "I acknowledge that I am at least 18 years of age or older.*" at bounding box center [221, 394] width 9 height 9
checkbox input "true"
click at [223, 434] on input "I acknowledge that I have read and agree to the eligibility criteria, privacy p…" at bounding box center [221, 431] width 9 height 9
checkbox input "true"
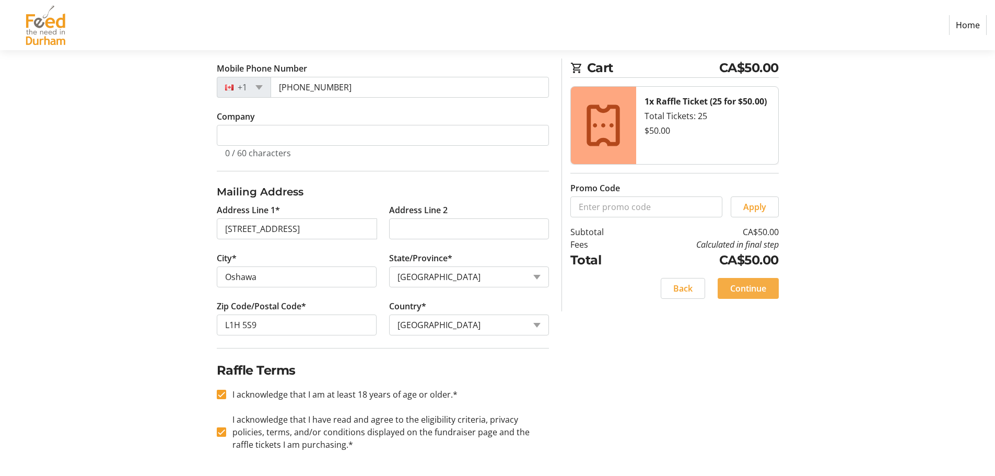
click at [755, 283] on span "Continue" at bounding box center [748, 288] width 36 height 13
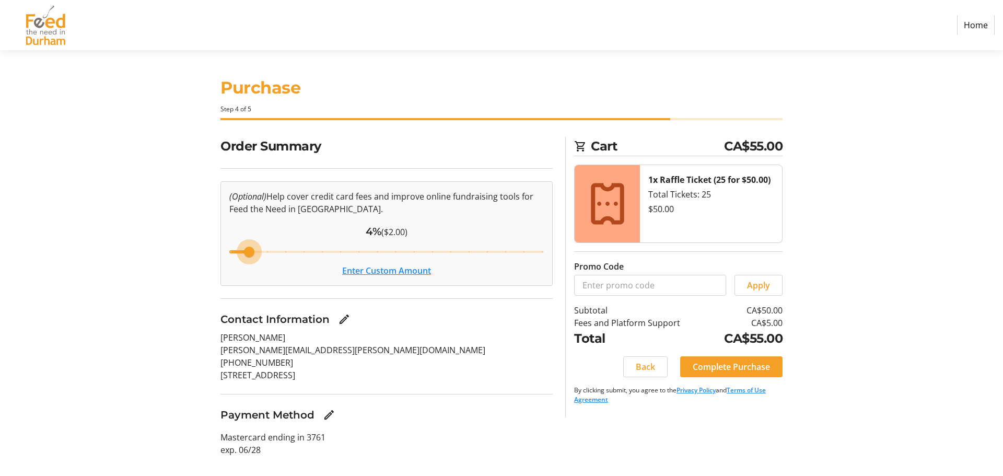
drag, startPoint x: 358, startPoint y: 253, endPoint x: 251, endPoint y: 251, distance: 106.6
click at [251, 251] on input "Cover fees percentage" at bounding box center [386, 251] width 336 height 23
drag, startPoint x: 251, startPoint y: 251, endPoint x: 220, endPoint y: 250, distance: 31.4
click at [221, 250] on input "Cover fees percentage" at bounding box center [386, 251] width 336 height 23
drag, startPoint x: 232, startPoint y: 253, endPoint x: 201, endPoint y: 250, distance: 31.5
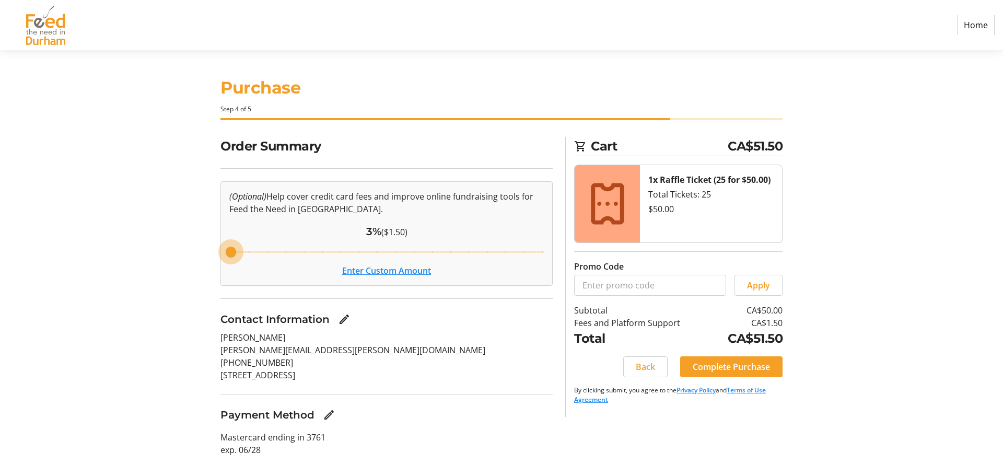
click at [218, 250] on input "Cover fees percentage" at bounding box center [386, 251] width 336 height 23
drag, startPoint x: 231, startPoint y: 255, endPoint x: 249, endPoint y: 255, distance: 17.8
type input "4"
click at [249, 255] on input "Cover fees percentage" at bounding box center [386, 251] width 336 height 23
click at [743, 370] on span "Complete Purchase" at bounding box center [731, 366] width 77 height 13
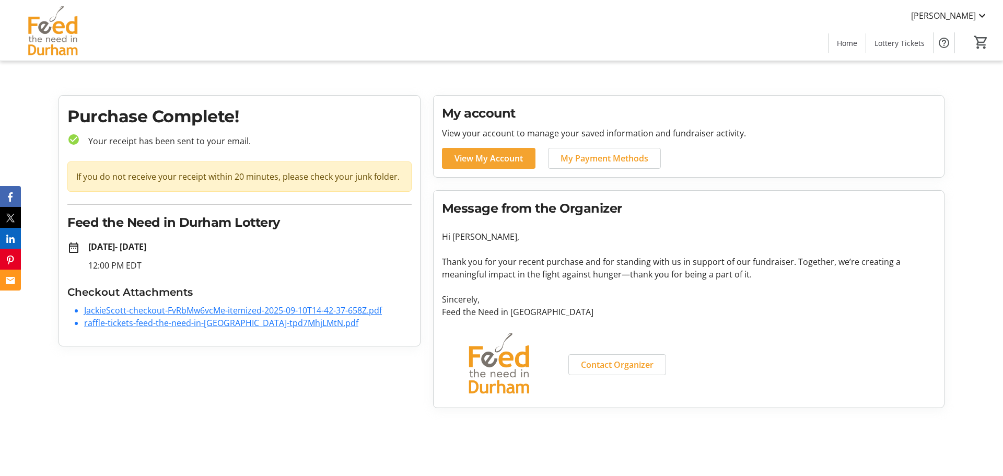
click at [511, 162] on span "View My Account" at bounding box center [488, 158] width 68 height 13
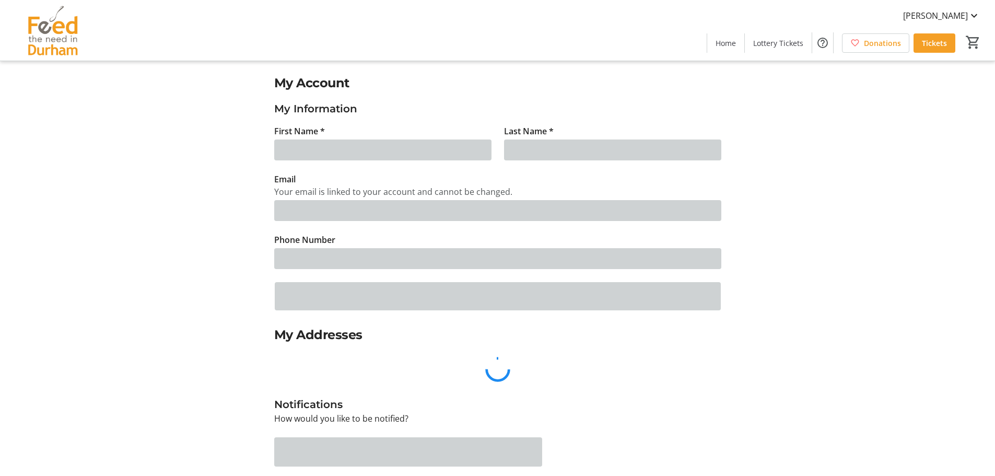
type input "Jackie"
type input "Scott"
type input "scott.jackie@gmail.com"
type input "(905) 259-1428"
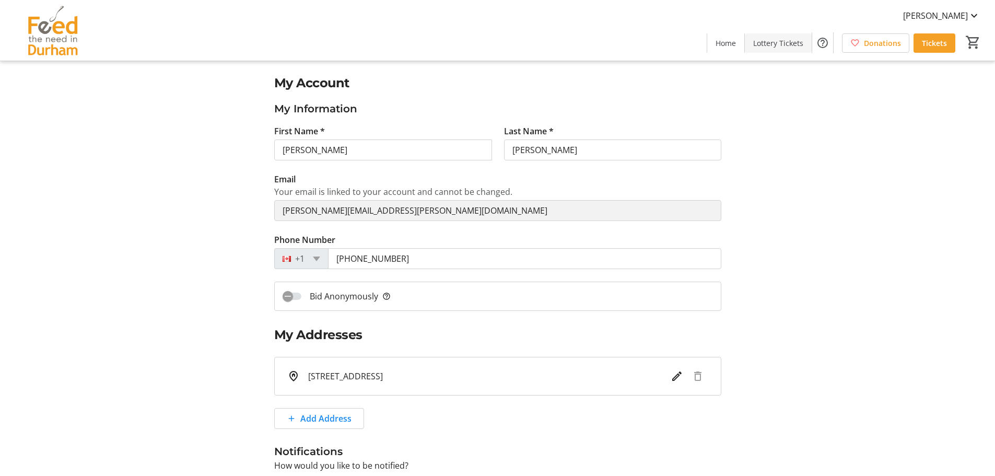
click at [776, 44] on span "Lottery Tickets" at bounding box center [778, 43] width 50 height 11
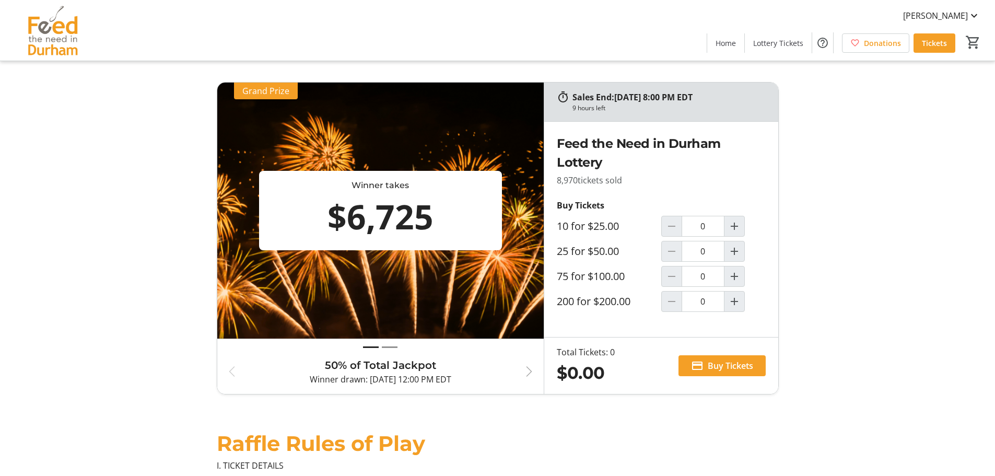
click at [530, 374] on span "button" at bounding box center [529, 371] width 13 height 13
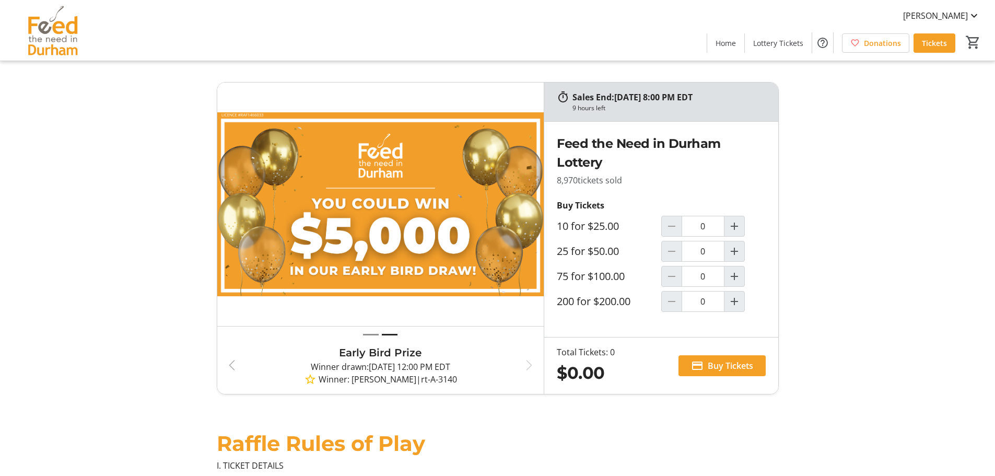
click at [231, 364] on span "button" at bounding box center [232, 365] width 13 height 13
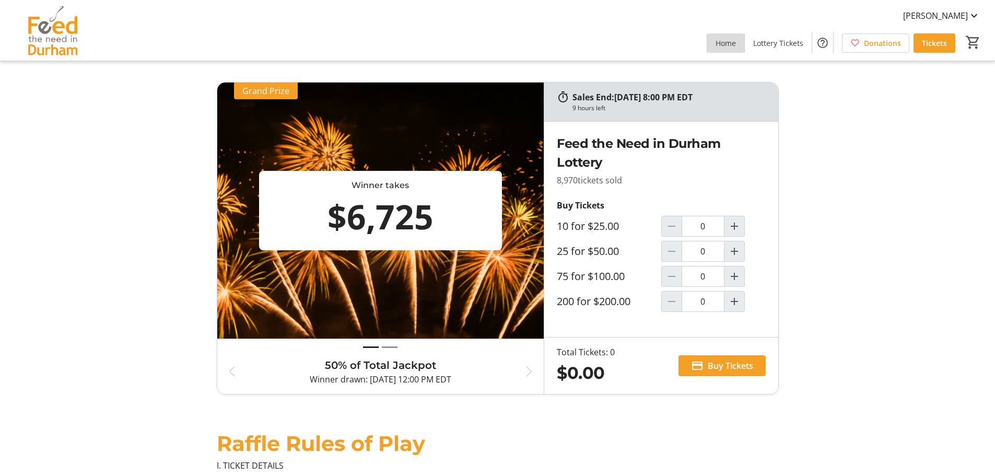
click at [725, 49] on span at bounding box center [725, 42] width 37 height 25
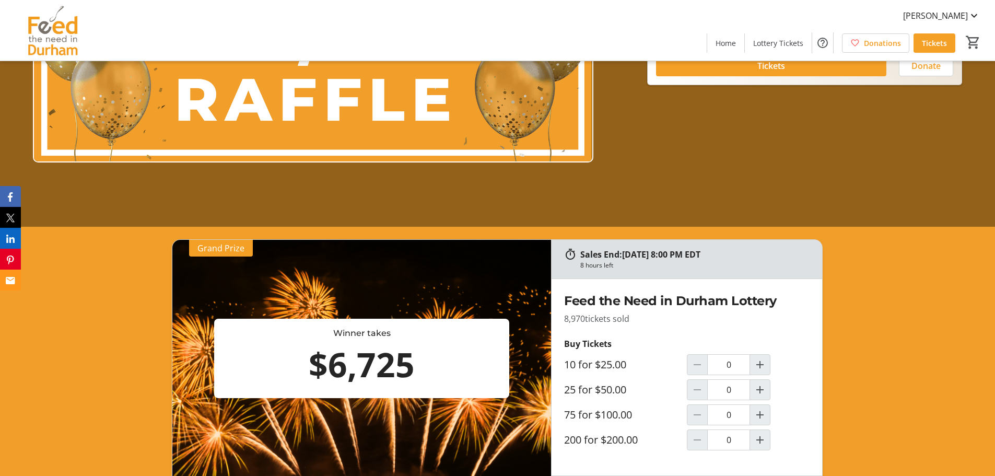
scroll to position [209, 0]
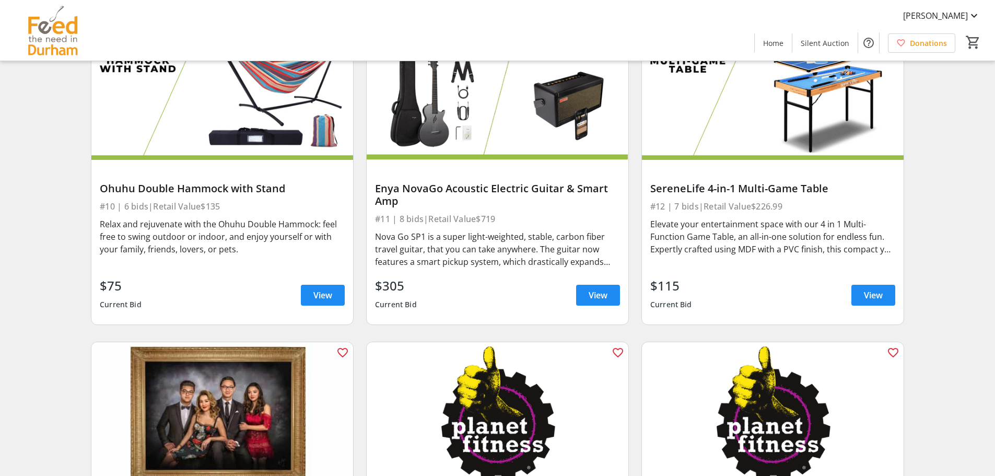
scroll to position [1065, 0]
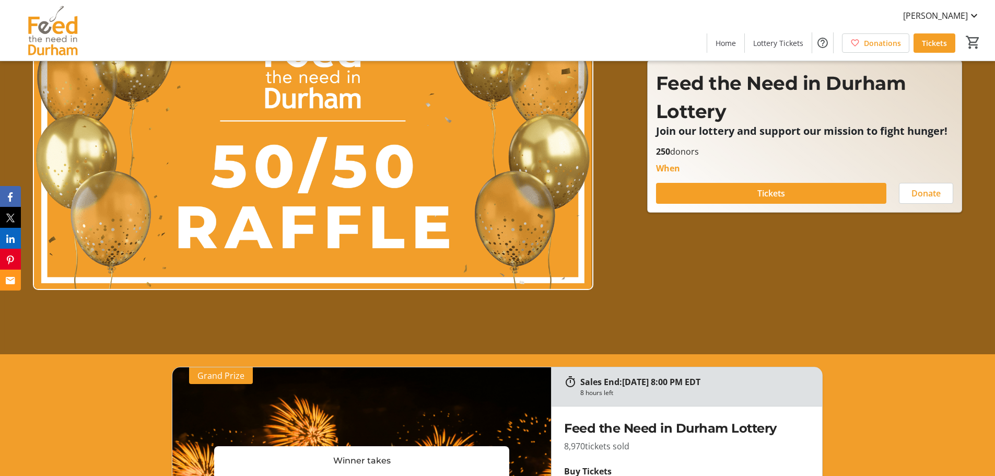
scroll to position [313, 0]
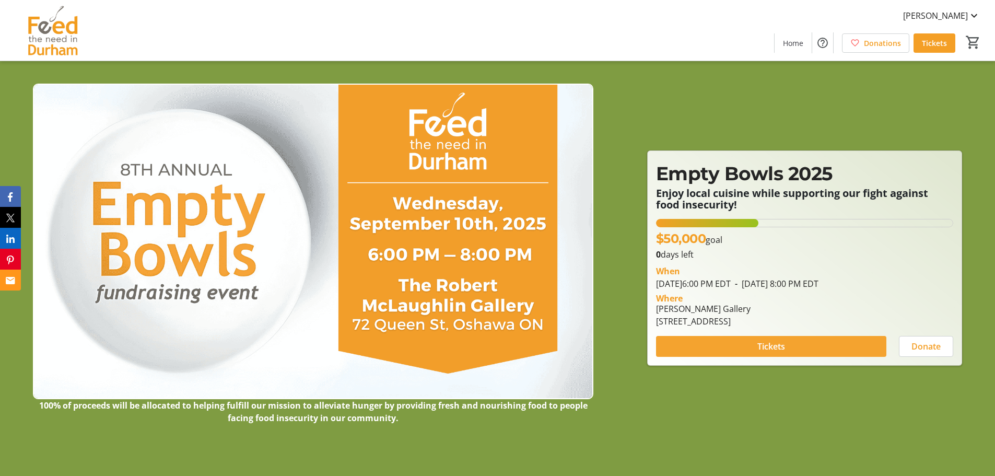
click at [800, 349] on span at bounding box center [771, 346] width 230 height 25
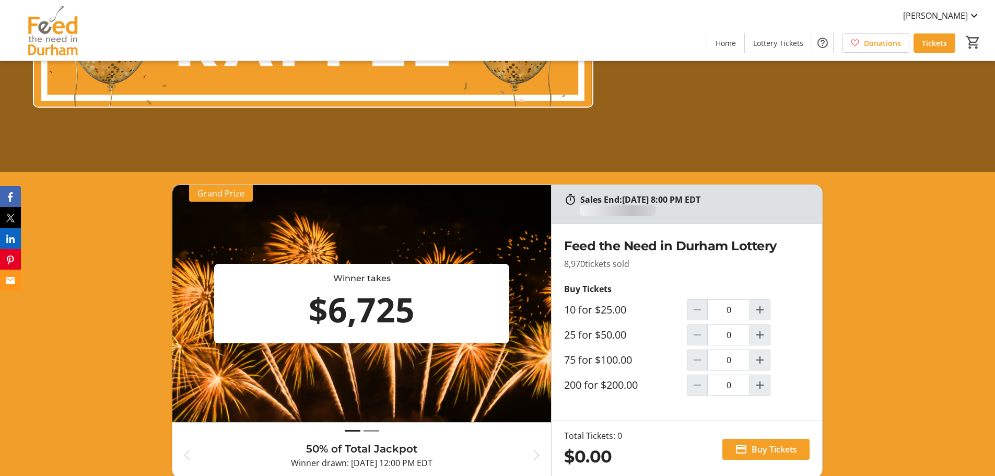
scroll to position [313, 0]
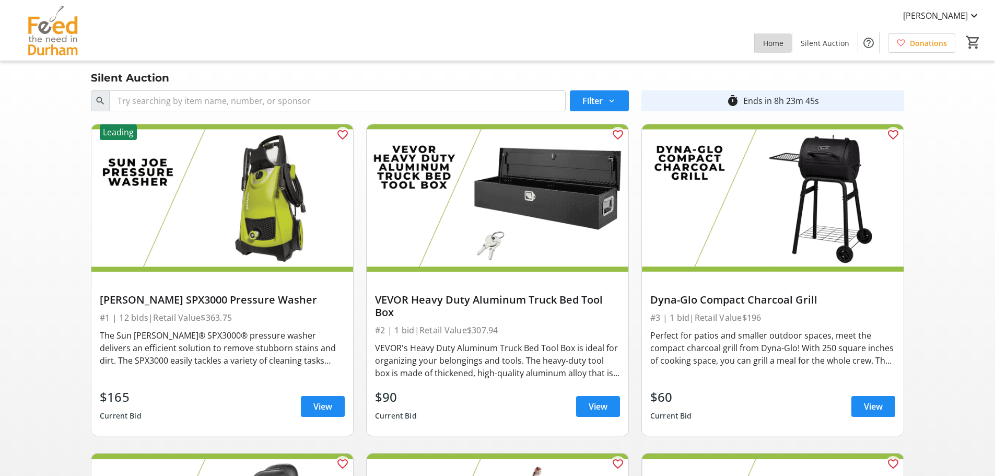
click at [772, 42] on span "Home" at bounding box center [773, 43] width 20 height 11
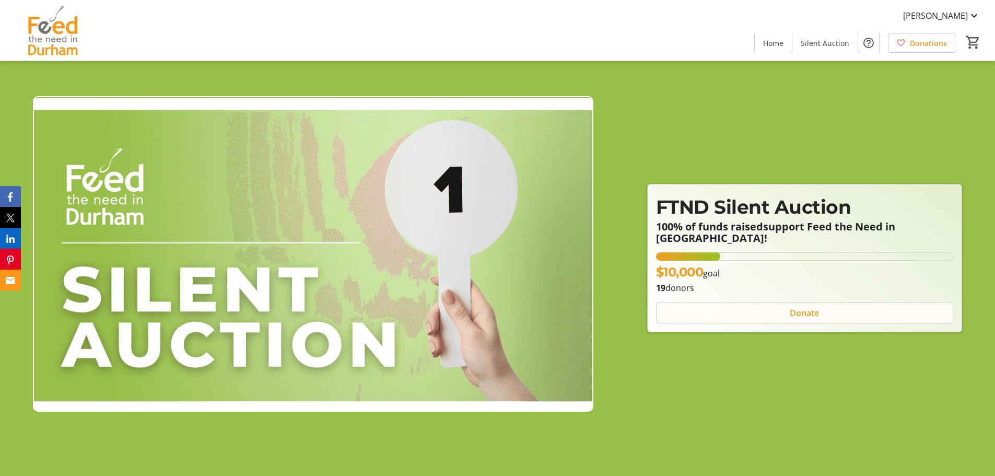
click at [813, 309] on span "Donate" at bounding box center [804, 313] width 29 height 13
